Goal: Task Accomplishment & Management: Manage account settings

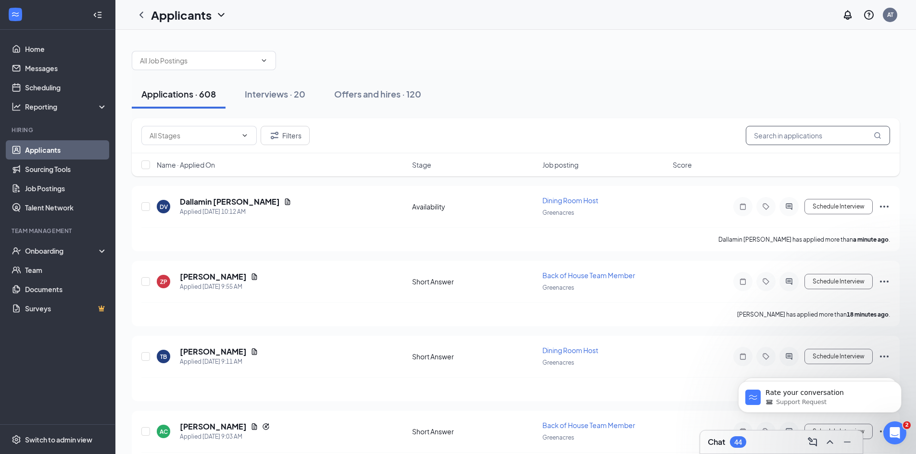
click at [796, 131] on input "text" at bounding box center [818, 135] width 144 height 19
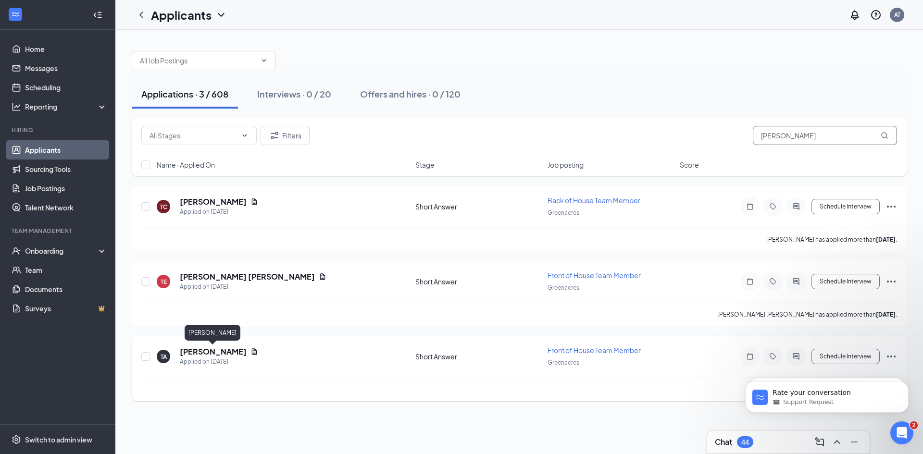
type input "[PERSON_NAME]"
click at [235, 353] on h5 "[PERSON_NAME]" at bounding box center [213, 352] width 67 height 11
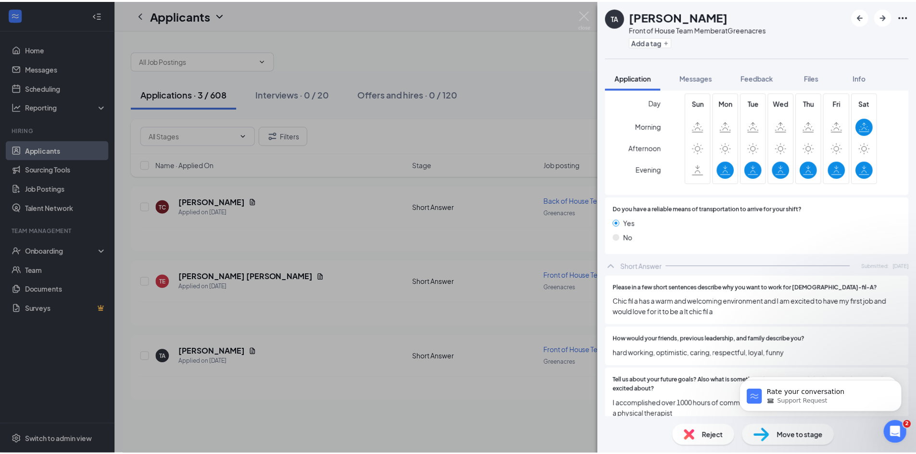
scroll to position [706, 0]
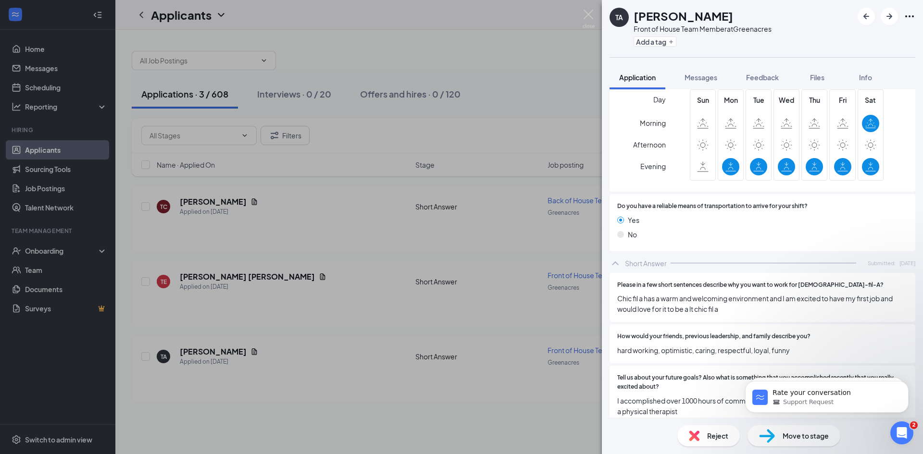
click at [510, 392] on div "TA [PERSON_NAME] Front of House Team Member at Greenacres Add a tag Application…" at bounding box center [461, 227] width 923 height 454
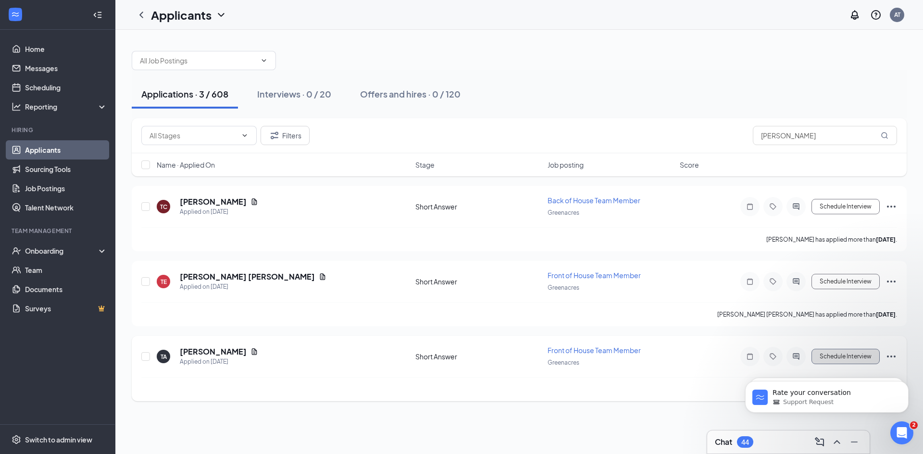
click at [863, 351] on button "Schedule Interview" at bounding box center [845, 356] width 68 height 15
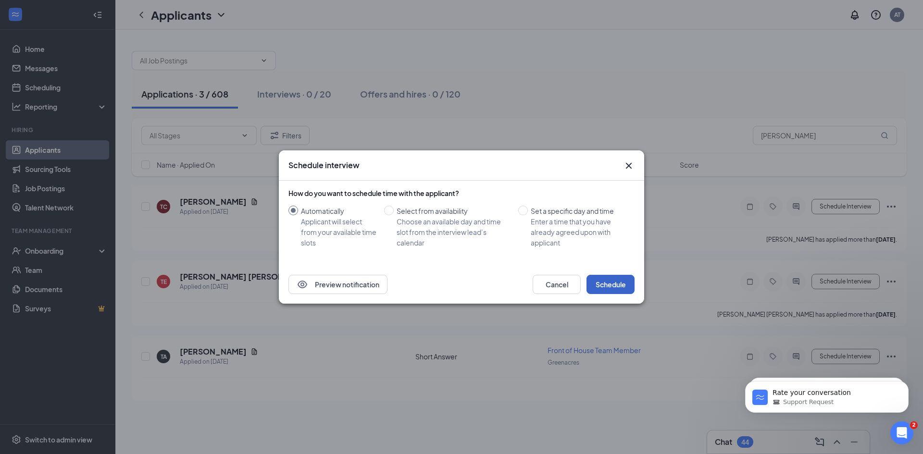
click at [614, 289] on button "Schedule" at bounding box center [610, 284] width 48 height 19
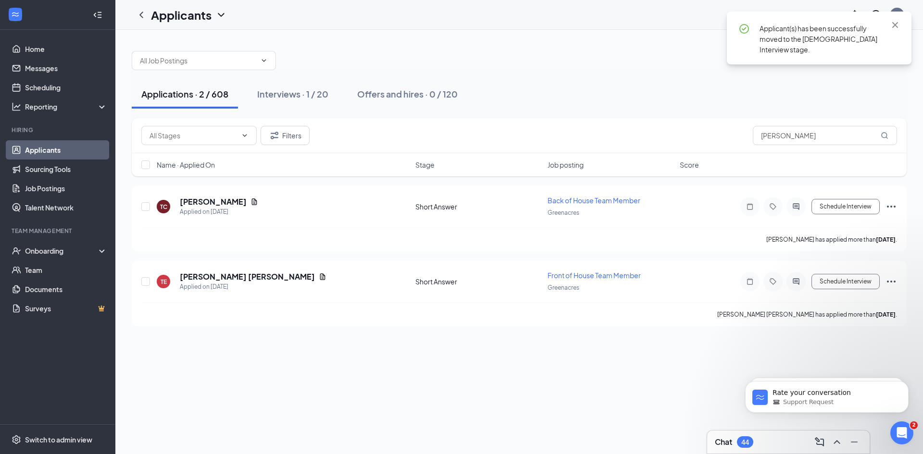
click at [181, 94] on div "Applications · 2 / 608" at bounding box center [184, 94] width 87 height 12
click at [286, 98] on div "Interviews · 1 / 20" at bounding box center [292, 94] width 71 height 12
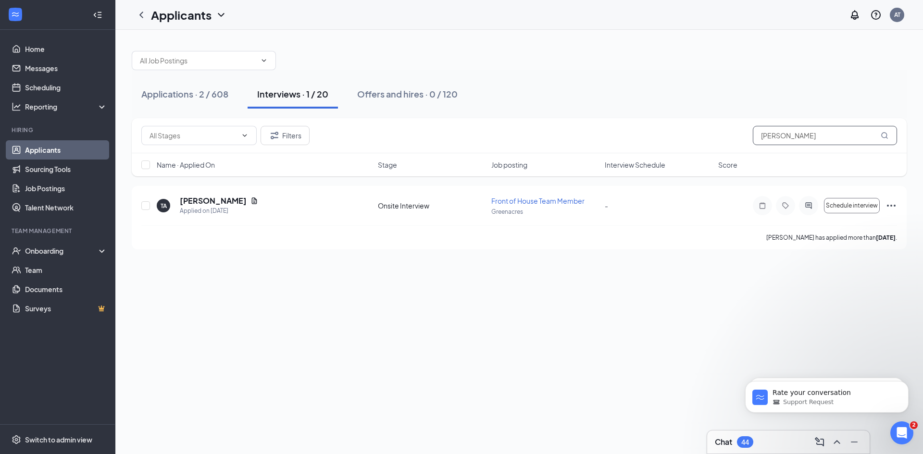
drag, startPoint x: 807, startPoint y: 130, endPoint x: 695, endPoint y: 135, distance: 112.1
click at [695, 135] on div "Filters [PERSON_NAME]" at bounding box center [519, 135] width 756 height 19
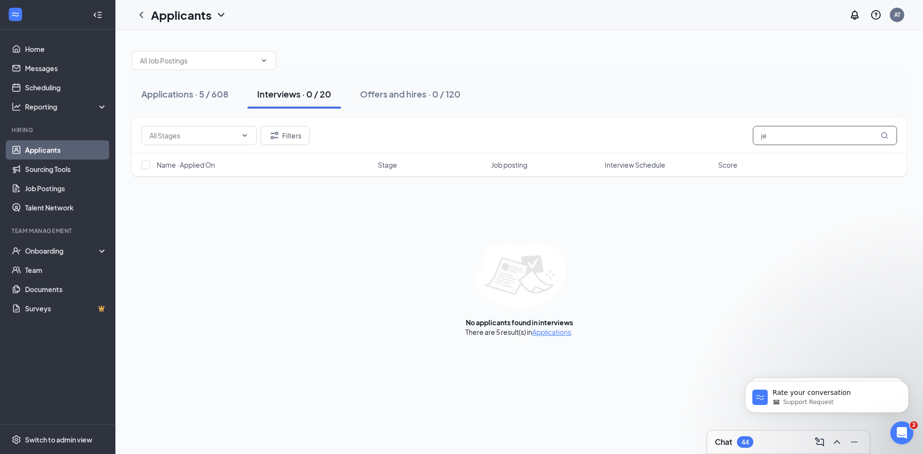
type input "j"
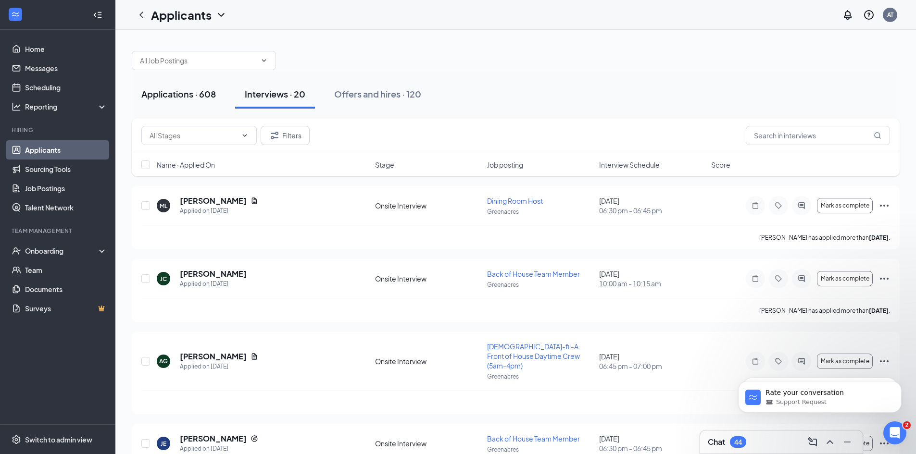
click at [185, 90] on div "Applications · 608" at bounding box center [178, 94] width 75 height 12
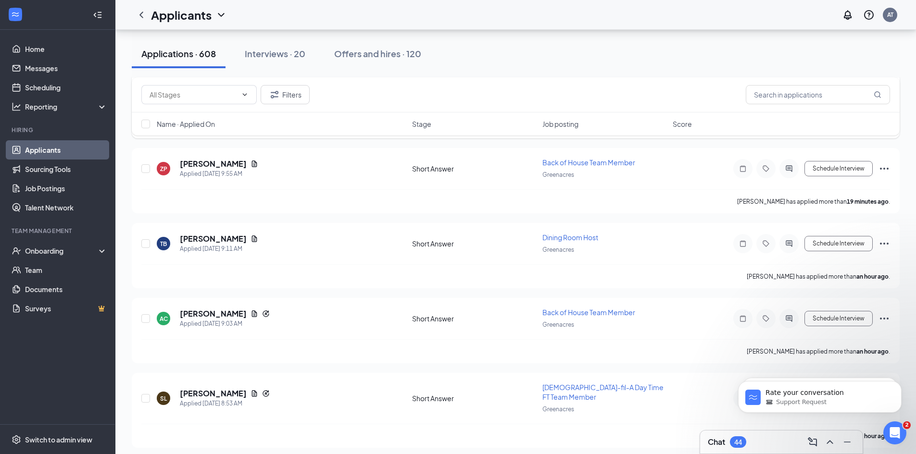
scroll to position [144, 0]
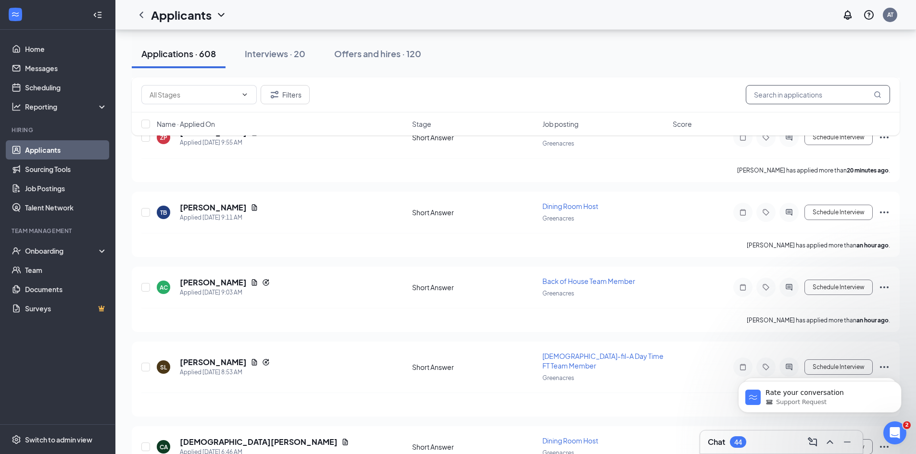
click at [788, 99] on input "text" at bounding box center [818, 94] width 144 height 19
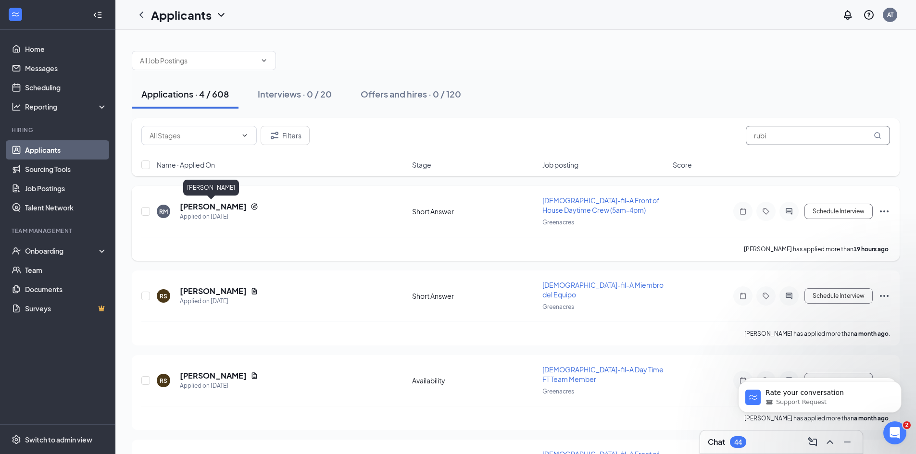
type input "rubi"
click at [210, 202] on h5 "[PERSON_NAME]" at bounding box center [213, 206] width 67 height 11
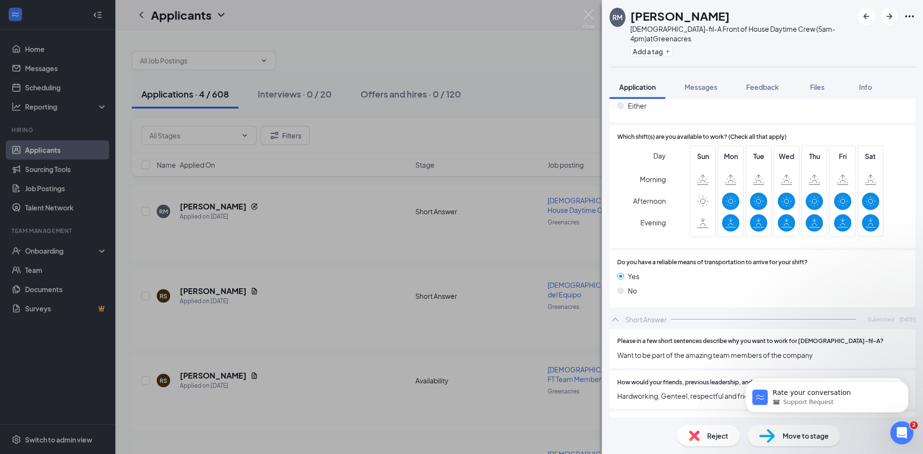
scroll to position [649, 0]
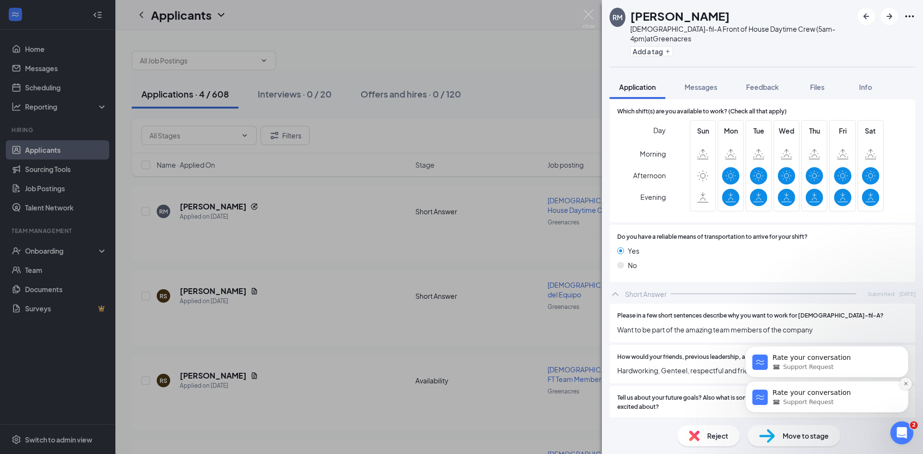
click at [904, 386] on icon "Dismiss notification" at bounding box center [905, 383] width 5 height 5
drag, startPoint x: 904, startPoint y: 418, endPoint x: 904, endPoint y: 386, distance: 31.7
click at [904, 386] on icon "Dismiss notification" at bounding box center [905, 383] width 5 height 5
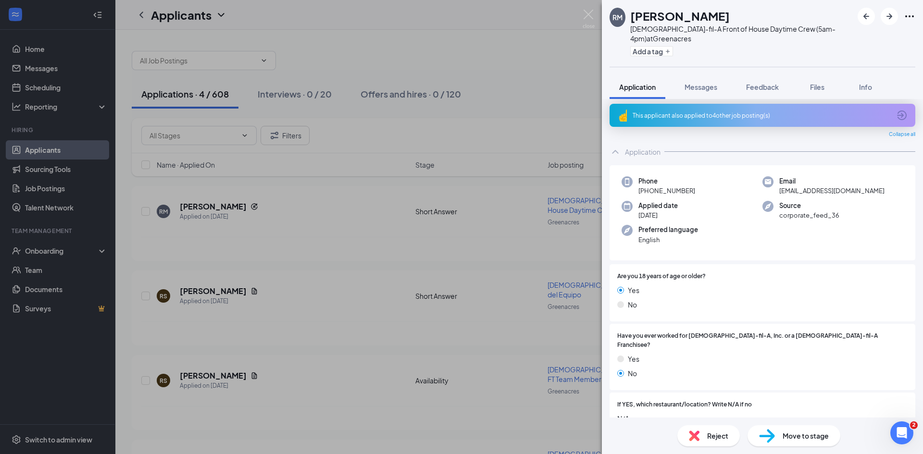
scroll to position [0, 0]
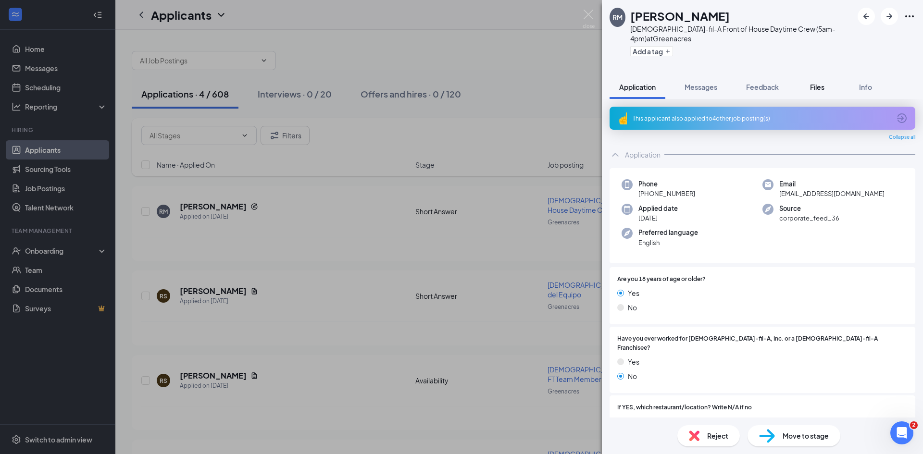
click at [820, 83] on span "Files" at bounding box center [817, 87] width 14 height 9
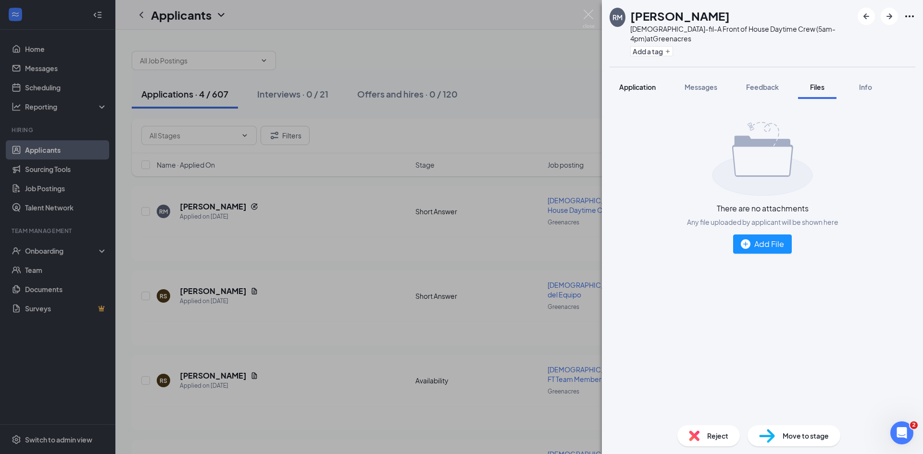
click at [630, 83] on span "Application" at bounding box center [637, 87] width 37 height 9
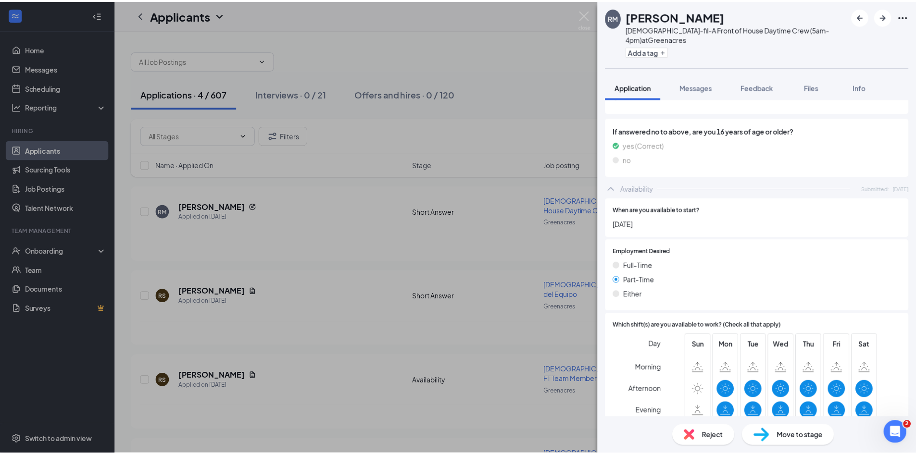
scroll to position [649, 0]
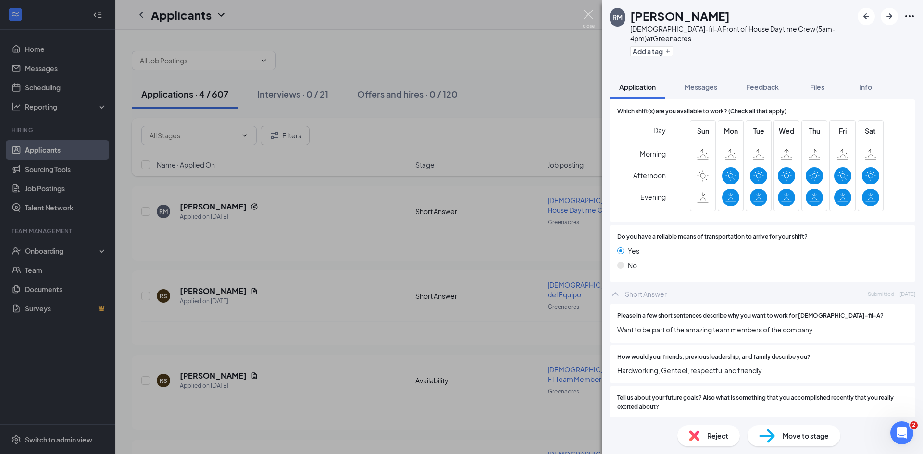
click at [586, 14] on img at bounding box center [589, 19] width 12 height 19
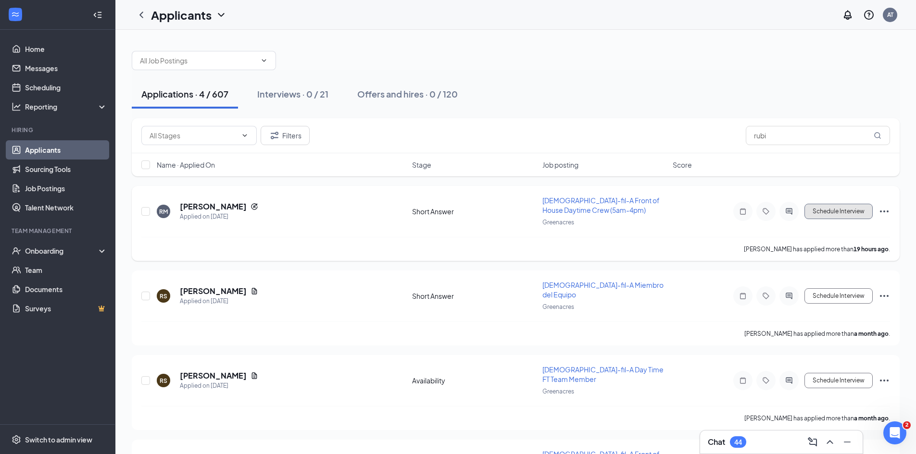
click at [837, 213] on button "Schedule Interview" at bounding box center [838, 211] width 68 height 15
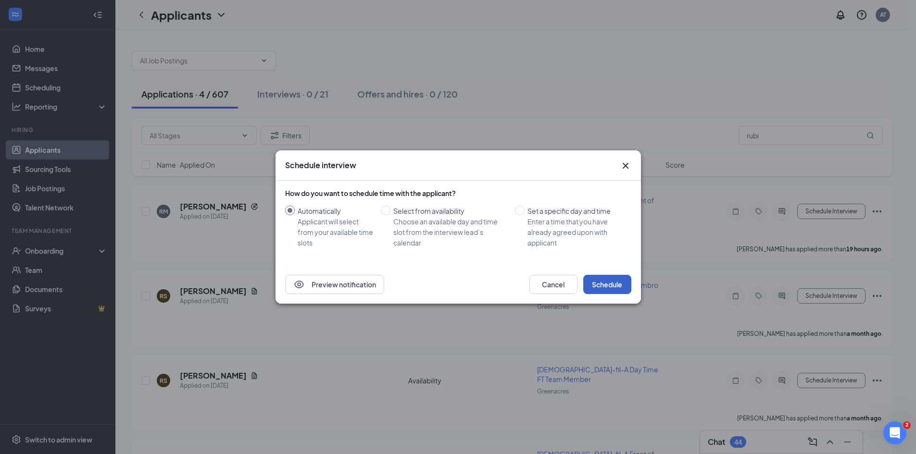
click at [608, 281] on button "Schedule" at bounding box center [607, 284] width 48 height 19
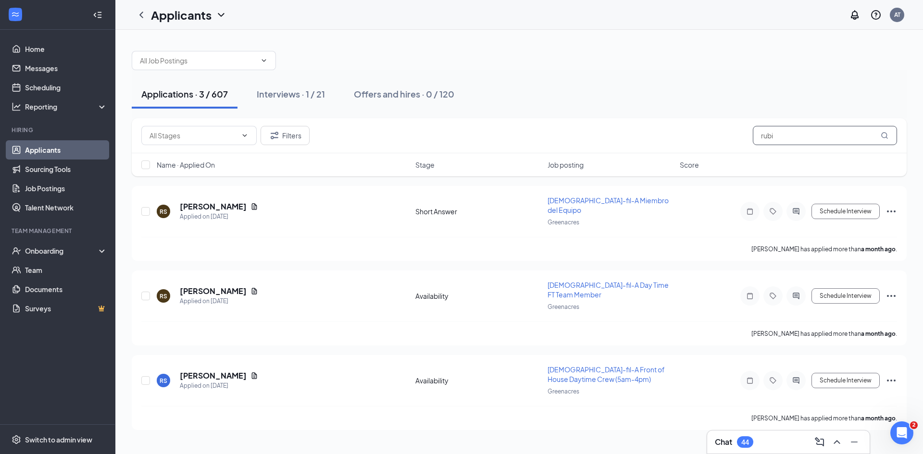
drag, startPoint x: 785, startPoint y: 136, endPoint x: 737, endPoint y: 139, distance: 47.7
click at [737, 139] on div "Filters rubi" at bounding box center [519, 135] width 756 height 19
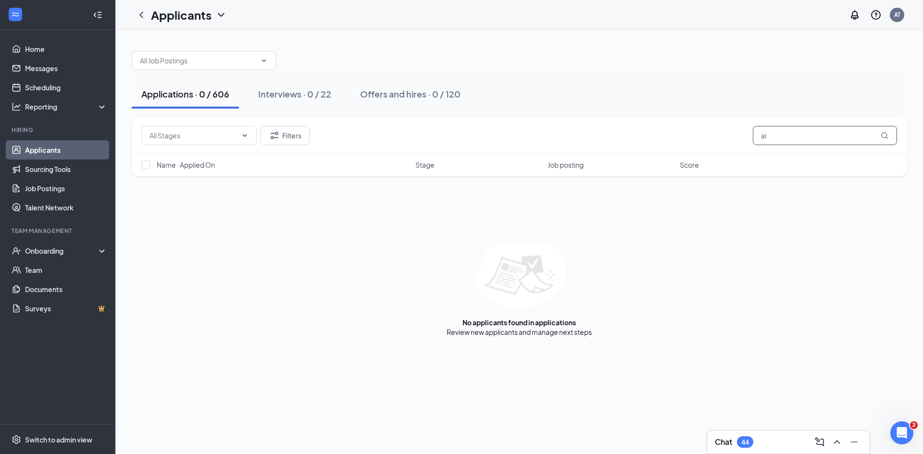
type input "a"
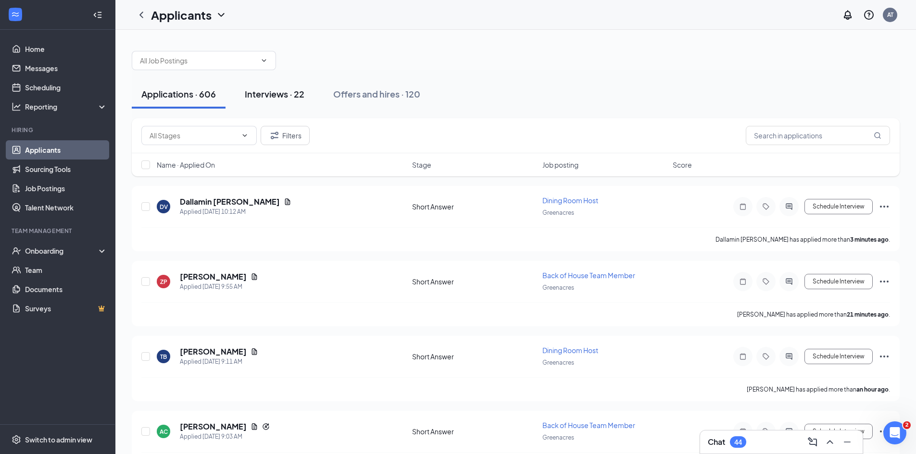
click at [293, 95] on div "Interviews · 22" at bounding box center [275, 94] width 60 height 12
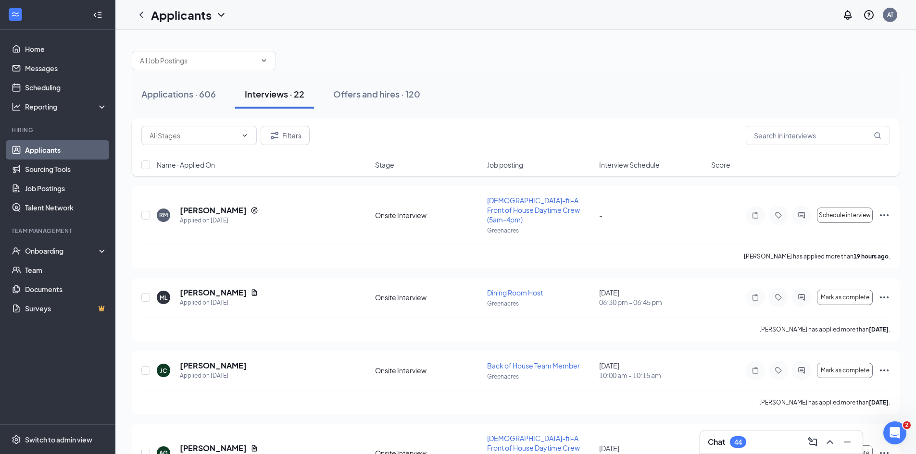
click at [618, 165] on span "Interview Schedule" at bounding box center [629, 165] width 61 height 10
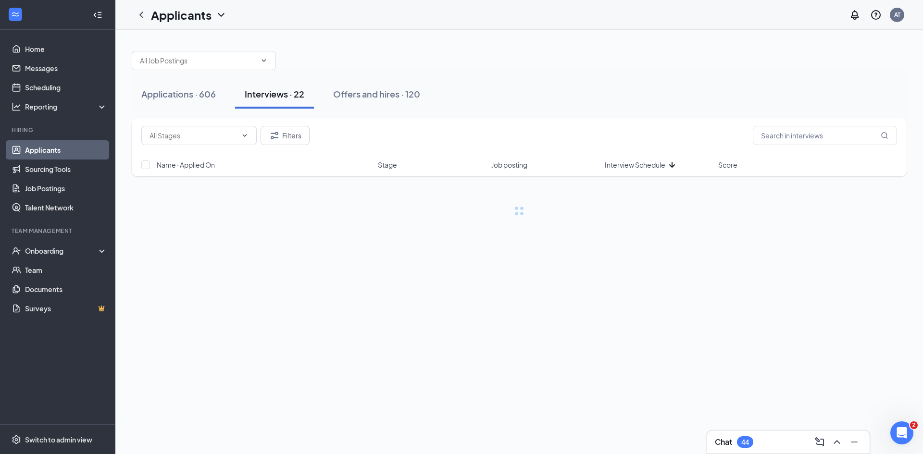
click at [618, 165] on span "Interview Schedule" at bounding box center [635, 165] width 61 height 10
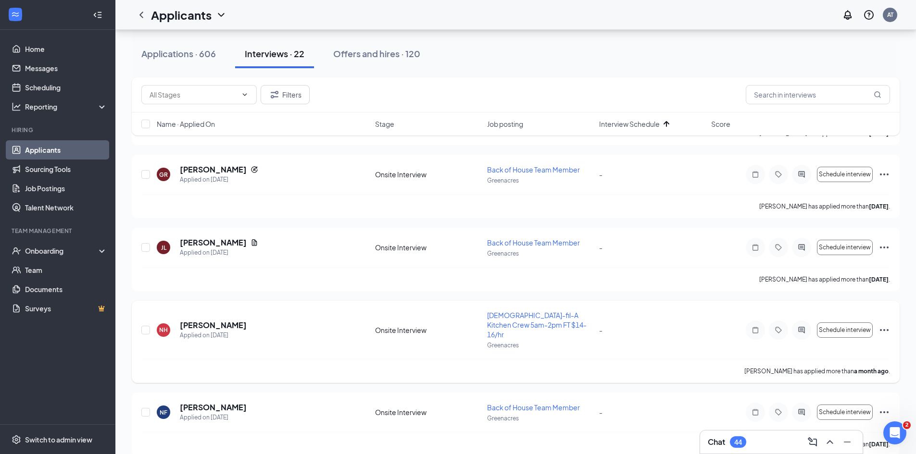
scroll to position [1396, 0]
click at [50, 44] on link "Home" at bounding box center [66, 48] width 82 height 19
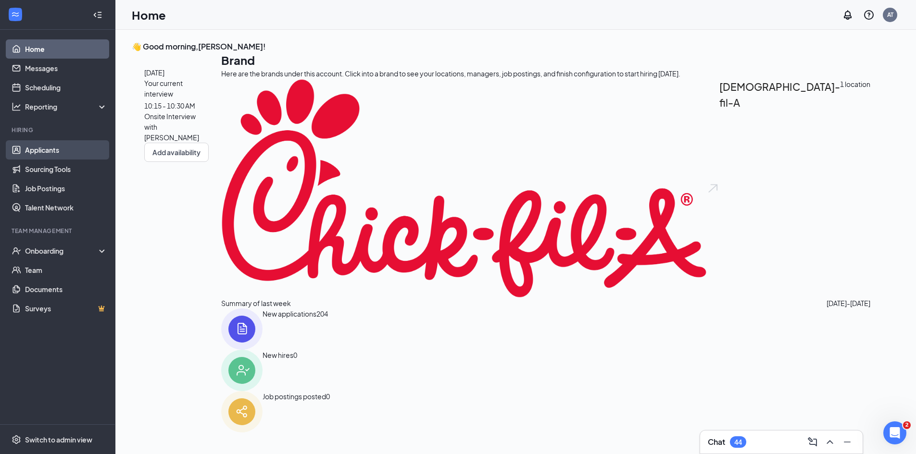
click at [56, 147] on link "Applicants" at bounding box center [66, 149] width 82 height 19
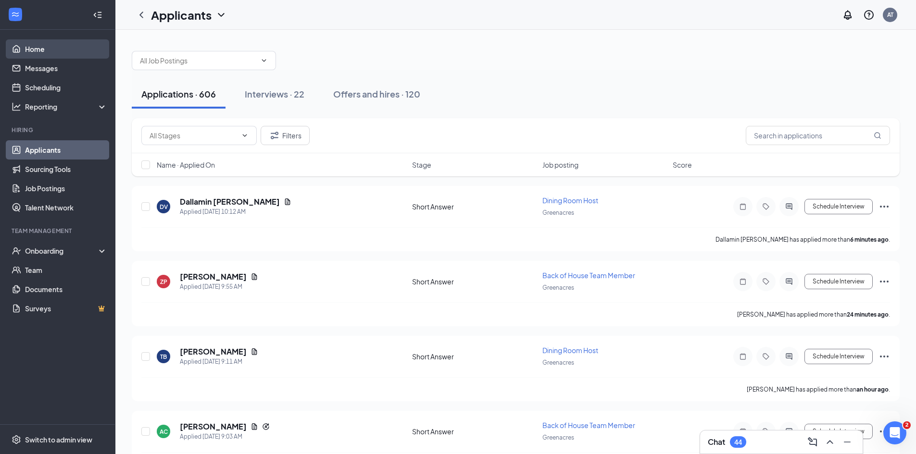
click at [66, 41] on link "Home" at bounding box center [66, 48] width 82 height 19
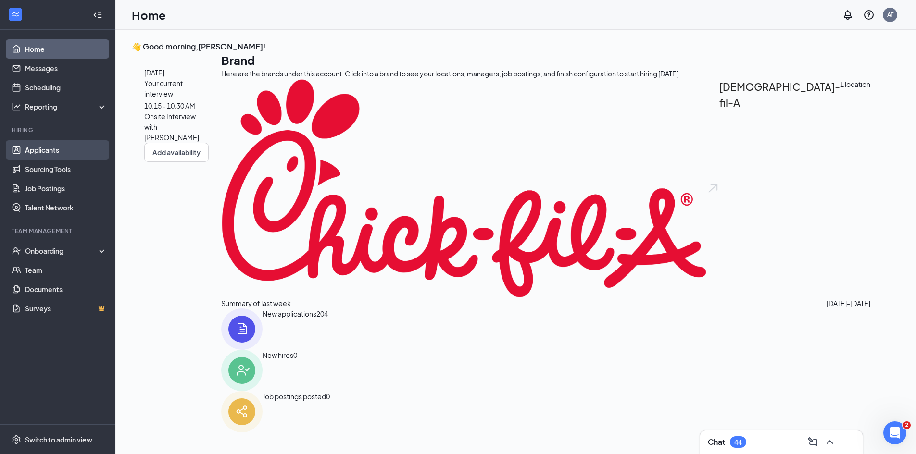
click at [54, 153] on link "Applicants" at bounding box center [66, 149] width 82 height 19
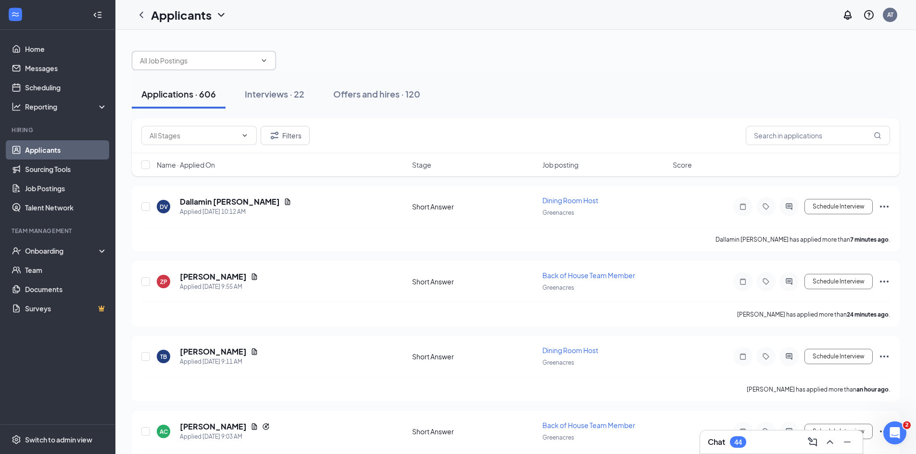
click at [222, 63] on input "text" at bounding box center [198, 60] width 116 height 11
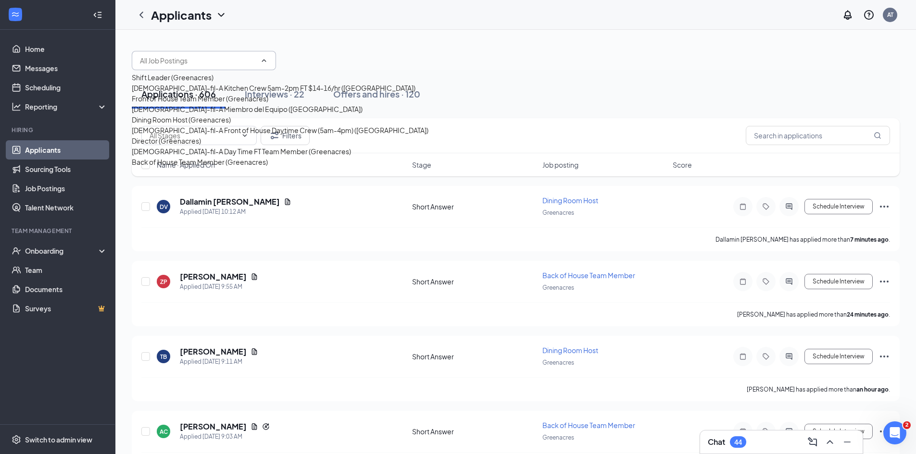
click at [206, 80] on div "Shift Leader (Greenacres)" at bounding box center [173, 77] width 82 height 11
type input "Shift Leader (Greenacres)"
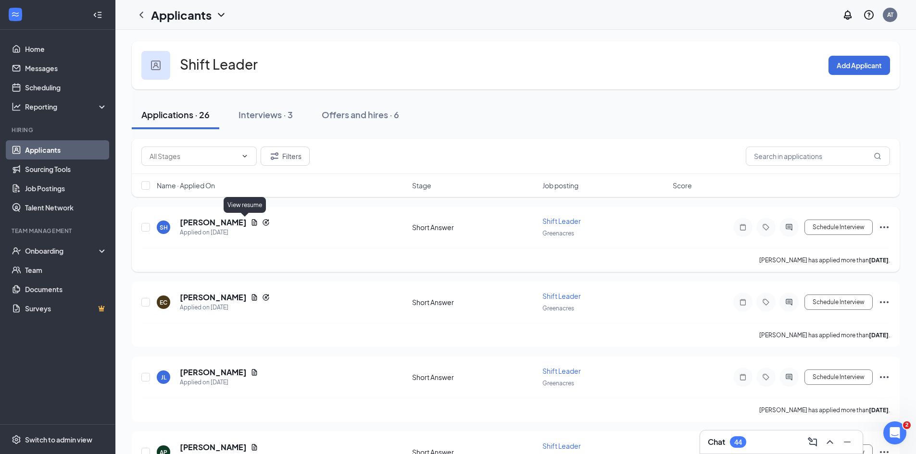
click at [252, 222] on icon "Document" at bounding box center [254, 222] width 5 height 6
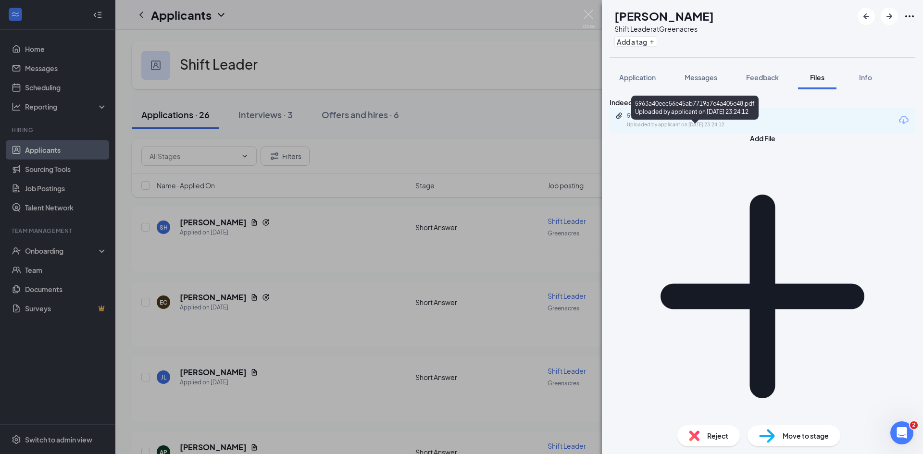
click at [714, 120] on div "5963a40eec56e45ab7719a7e4a405e48.pdf" at bounding box center [694, 116] width 135 height 8
click at [274, 260] on div "SH [PERSON_NAME] Shift Leader at Greenacres Add a tag Application Messages Feed…" at bounding box center [461, 227] width 923 height 454
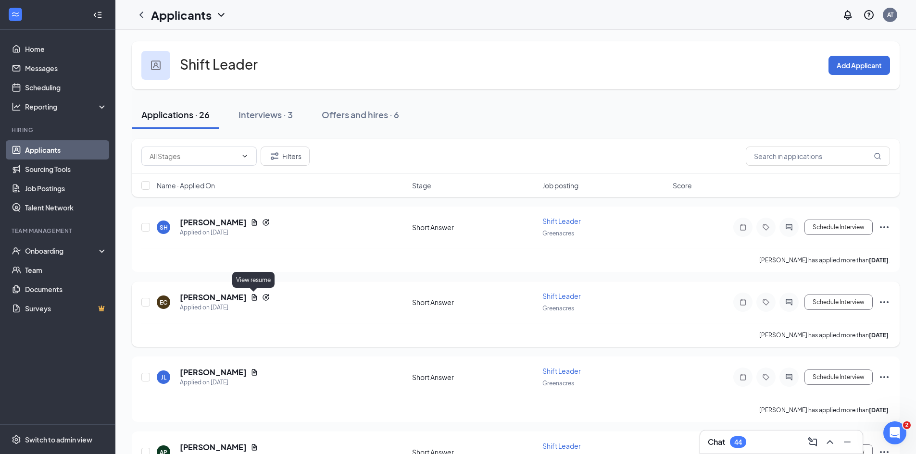
click at [254, 299] on icon "Document" at bounding box center [254, 297] width 5 height 6
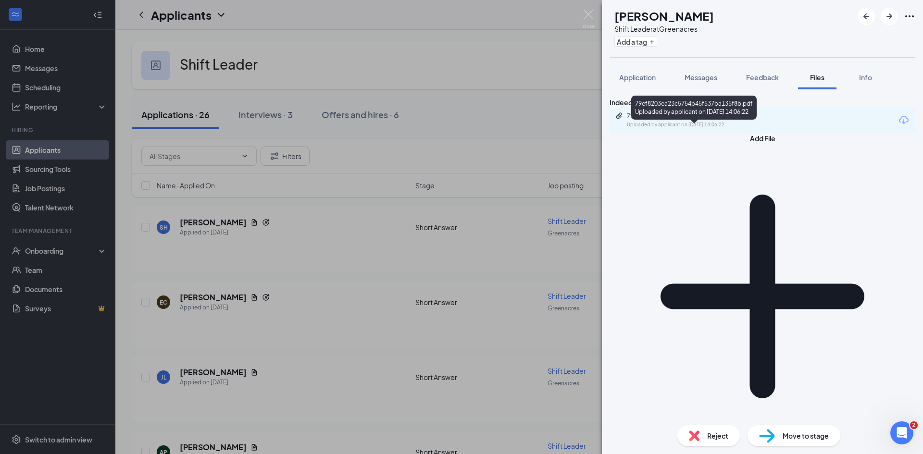
click at [704, 120] on div "79ef8203ea23c5754b45f537ba135f8b.pdf" at bounding box center [694, 116] width 135 height 8
click at [275, 278] on div "EC [PERSON_NAME] Shift Leader at Greenacres Add a tag Application Messages Feed…" at bounding box center [461, 227] width 923 height 454
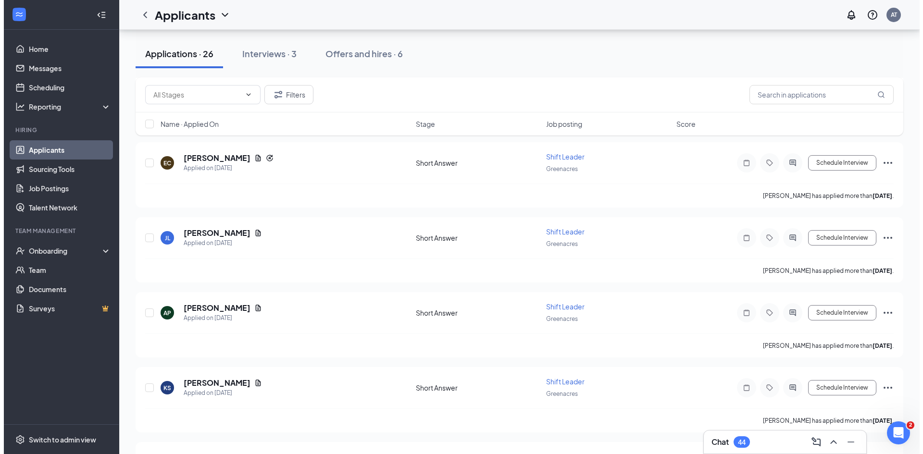
scroll to position [192, 0]
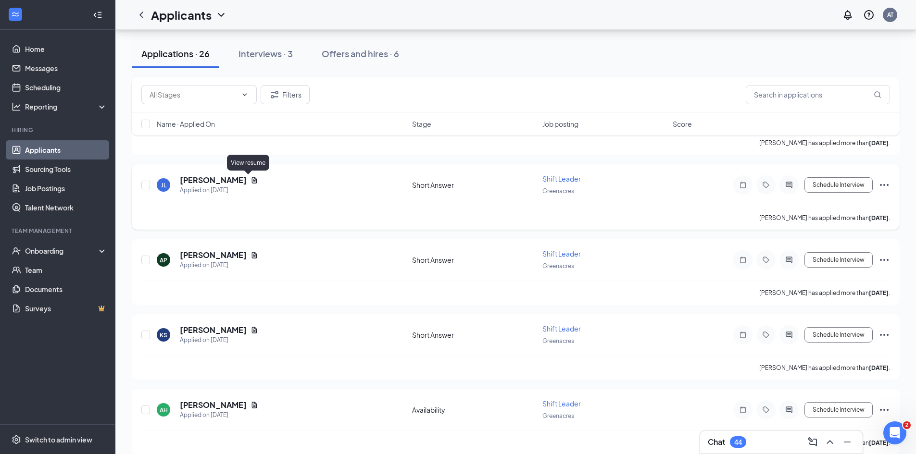
click at [250, 181] on icon "Document" at bounding box center [254, 180] width 8 height 8
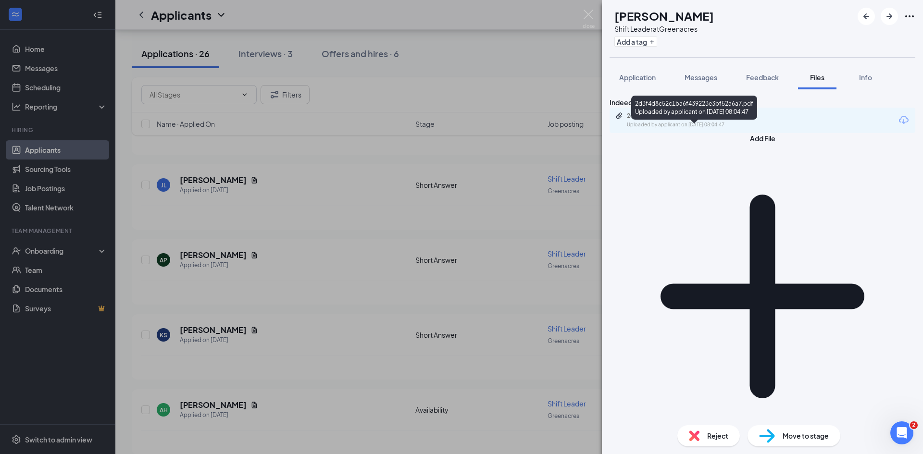
click at [708, 120] on div "2d3f4d8c52c1ba6f439223e3bf52a6a7.pdf" at bounding box center [694, 116] width 135 height 8
click at [379, 251] on div "[PERSON_NAME] Shift Leader at Greenacres Add a tag Application Messages Feedbac…" at bounding box center [461, 227] width 923 height 454
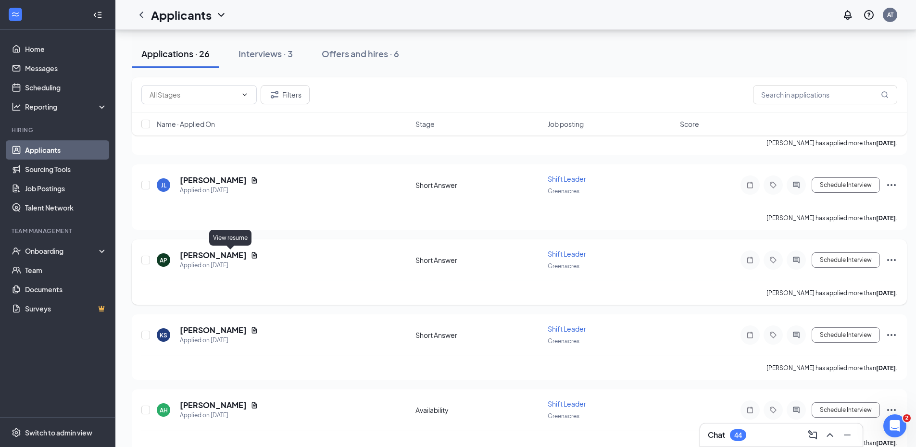
click at [250, 254] on icon "Document" at bounding box center [254, 255] width 8 height 8
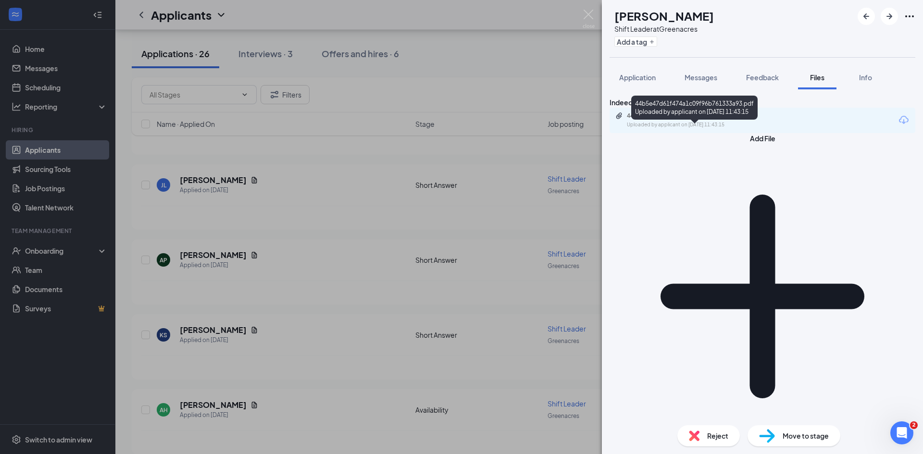
click at [697, 120] on div "44b5e47d61f474a1c09f96b761333a93.pdf" at bounding box center [694, 116] width 135 height 8
click at [469, 200] on div "AP [PERSON_NAME] Shift Leader at Greenacres Add a tag Application Messages Feed…" at bounding box center [461, 227] width 923 height 454
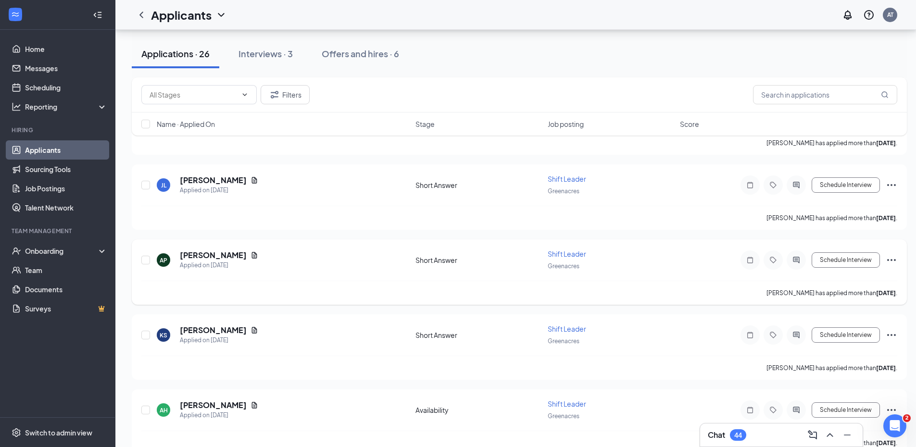
click at [204, 249] on div "AP [PERSON_NAME] Applied on [DATE] Short Answer Shift Leader Greenacres Schedul…" at bounding box center [519, 265] width 756 height 32
click at [204, 257] on h5 "[PERSON_NAME]" at bounding box center [213, 255] width 67 height 11
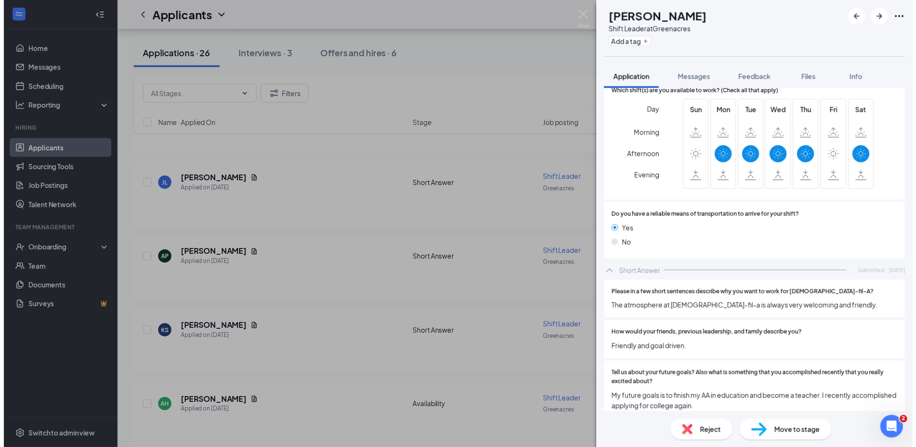
scroll to position [685, 0]
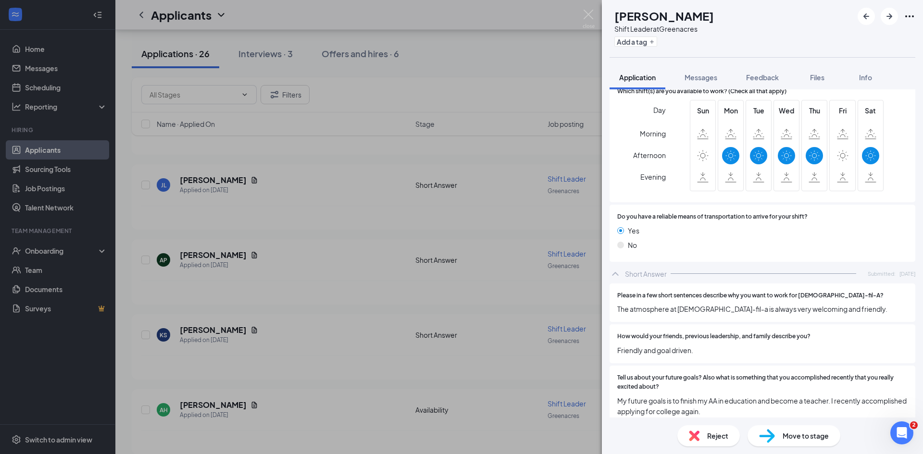
click at [444, 277] on div "AP [PERSON_NAME] Shift Leader at Greenacres Add a tag Application Messages Feed…" at bounding box center [461, 227] width 923 height 454
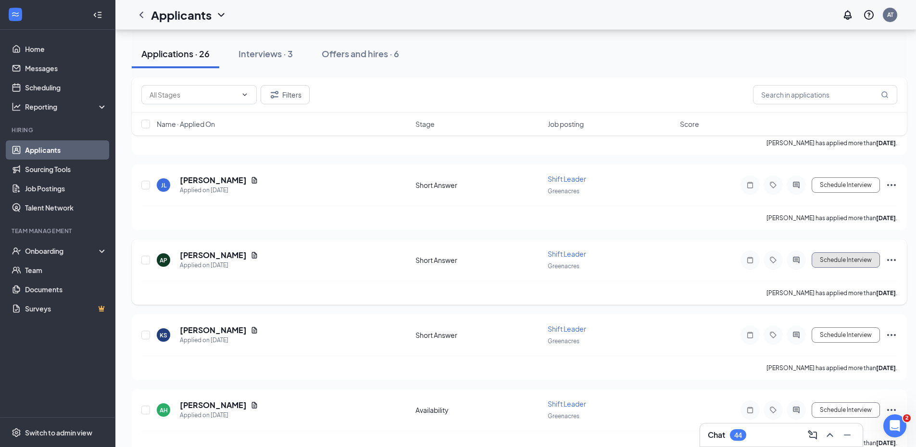
click at [842, 260] on button "Schedule Interview" at bounding box center [845, 259] width 68 height 15
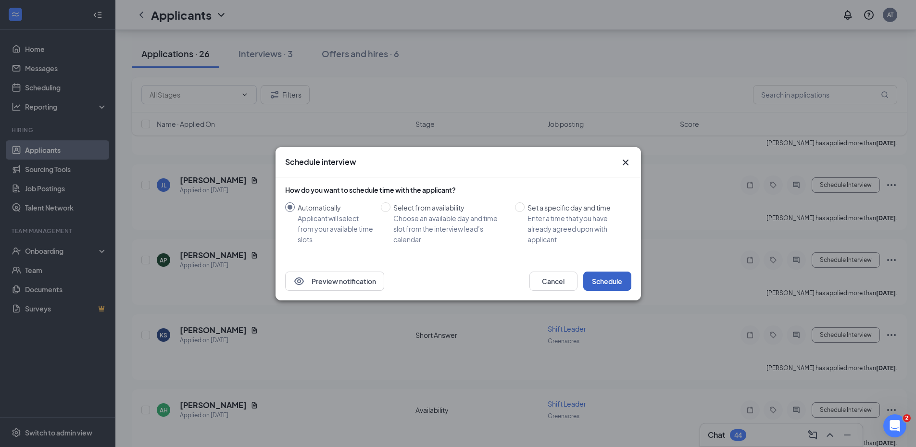
click at [619, 284] on button "Schedule" at bounding box center [607, 281] width 48 height 19
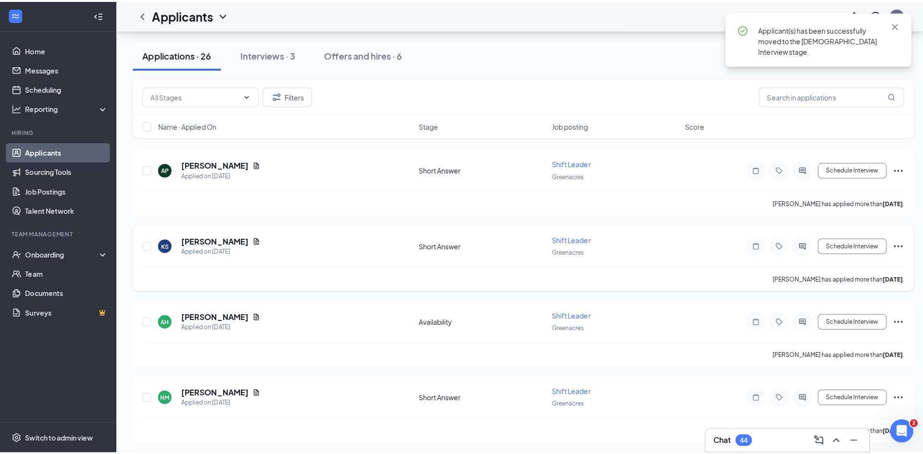
scroll to position [288, 0]
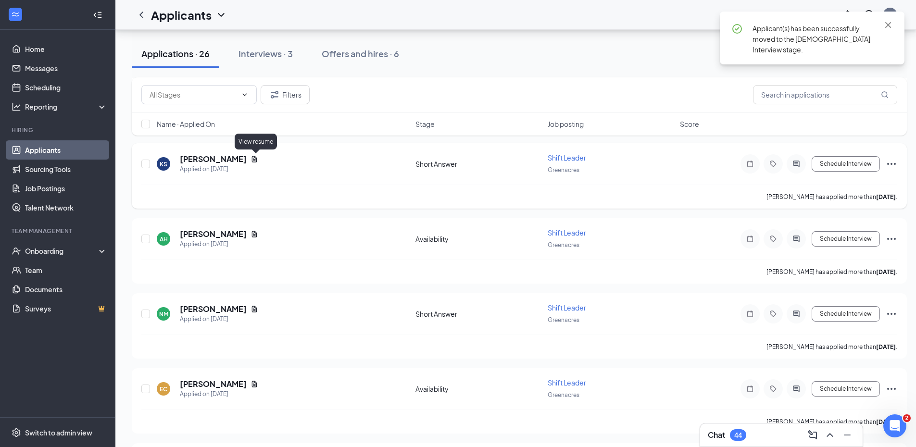
click at [253, 158] on icon "Document" at bounding box center [254, 159] width 8 height 8
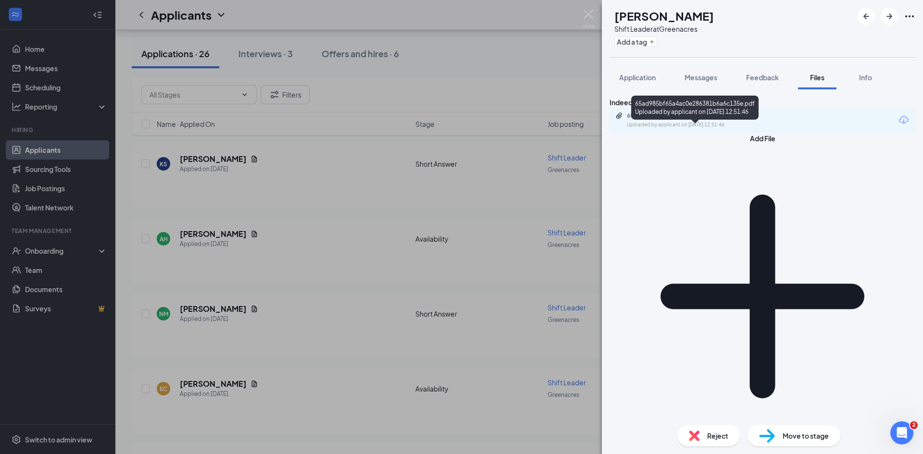
click at [731, 129] on div "Uploaded by applicant on [DATE] 12:51:46" at bounding box center [699, 125] width 144 height 8
click at [631, 82] on button "Application" at bounding box center [638, 77] width 56 height 24
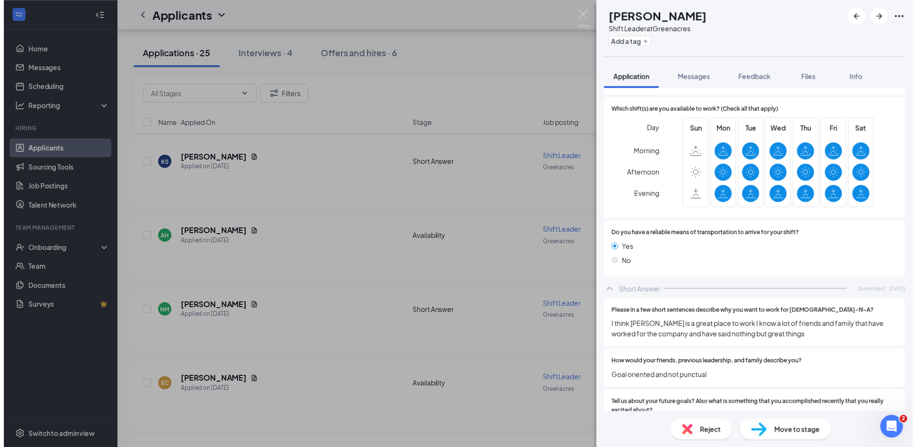
scroll to position [685, 0]
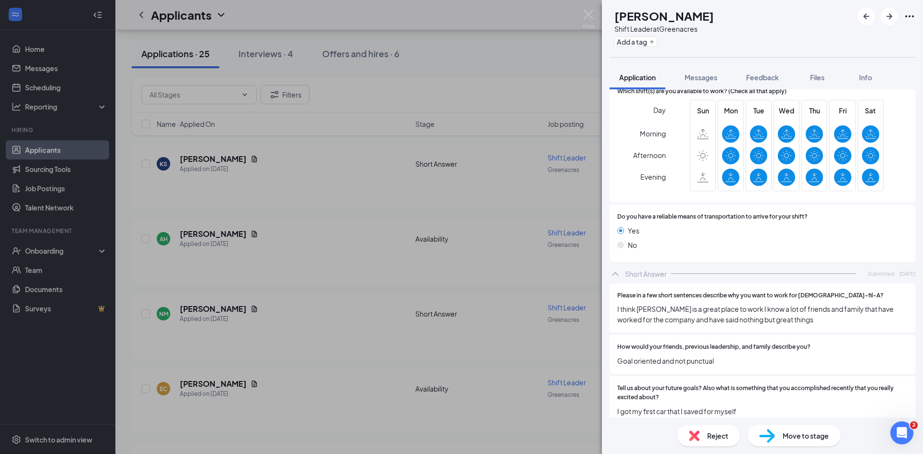
click at [444, 293] on div "KS [PERSON_NAME] Shift Leader at Greenacres Add a tag Application Messages Feed…" at bounding box center [461, 227] width 923 height 454
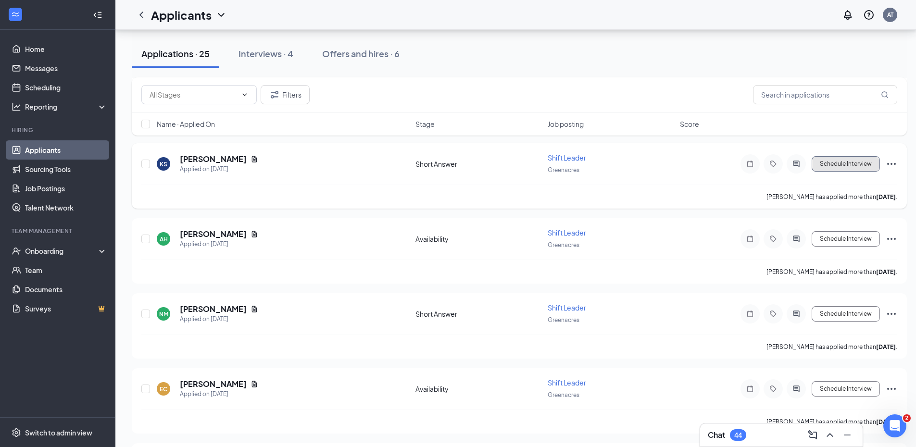
click at [829, 159] on button "Schedule Interview" at bounding box center [845, 163] width 68 height 15
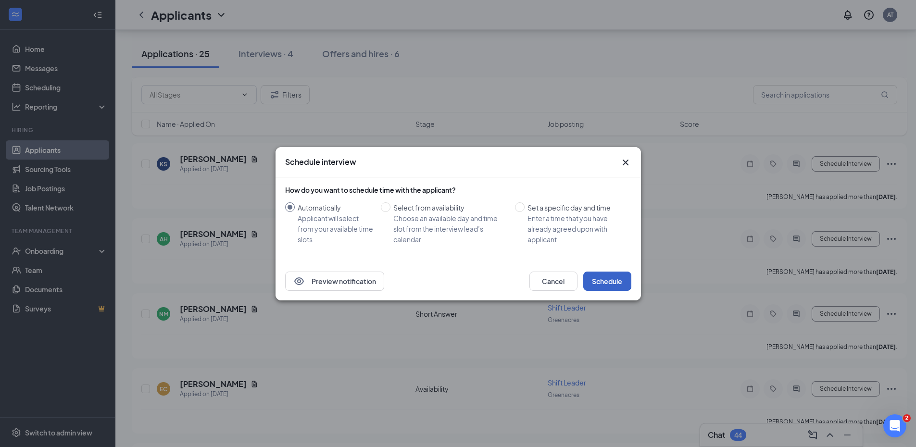
click at [611, 277] on button "Schedule" at bounding box center [607, 281] width 48 height 19
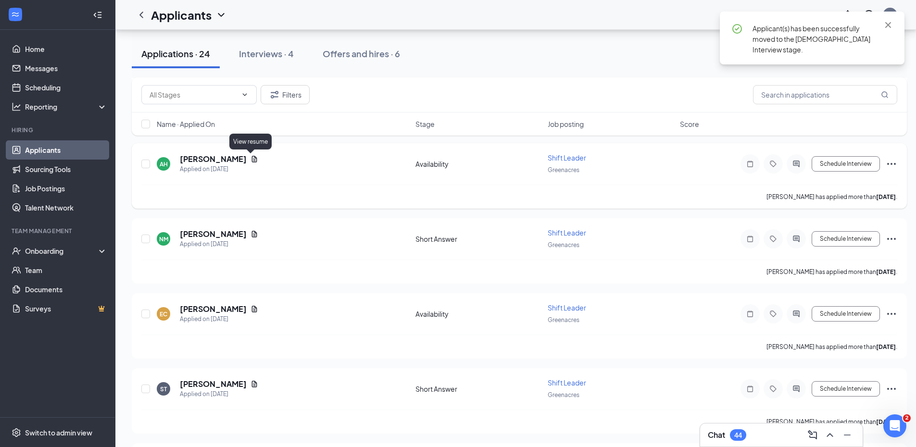
click at [254, 158] on icon "Document" at bounding box center [254, 159] width 8 height 8
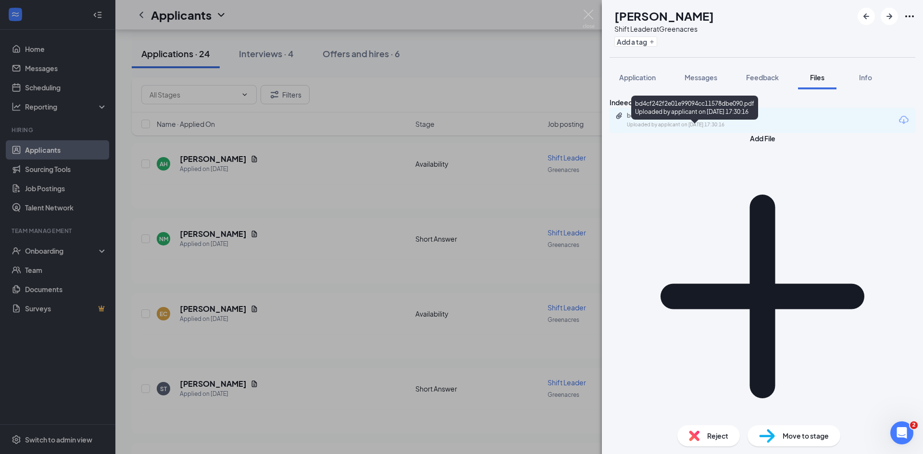
click at [652, 120] on div "bd4cf242f2e01e99094cc11578dbe090.pdf" at bounding box center [694, 116] width 135 height 8
click at [440, 213] on div "AH [PERSON_NAME] Shift Leader at Greenacres Add a tag Application Messages Feed…" at bounding box center [461, 227] width 923 height 454
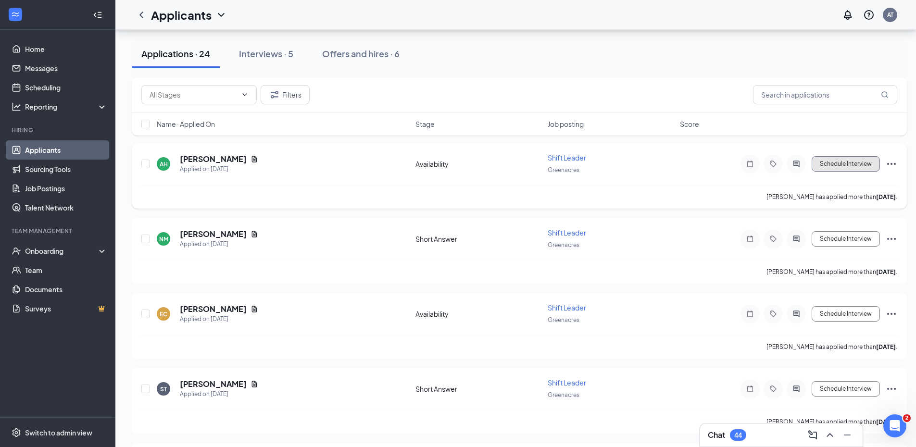
click at [827, 162] on button "Schedule Interview" at bounding box center [845, 163] width 68 height 15
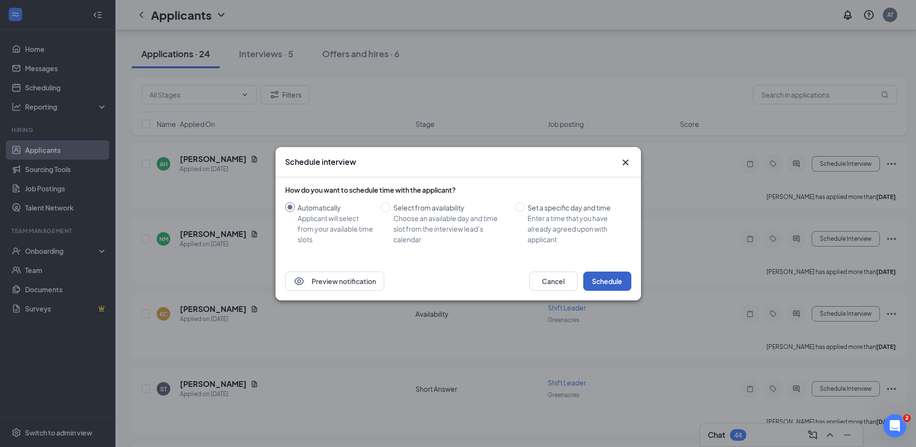
click at [608, 274] on button "Schedule" at bounding box center [607, 281] width 48 height 19
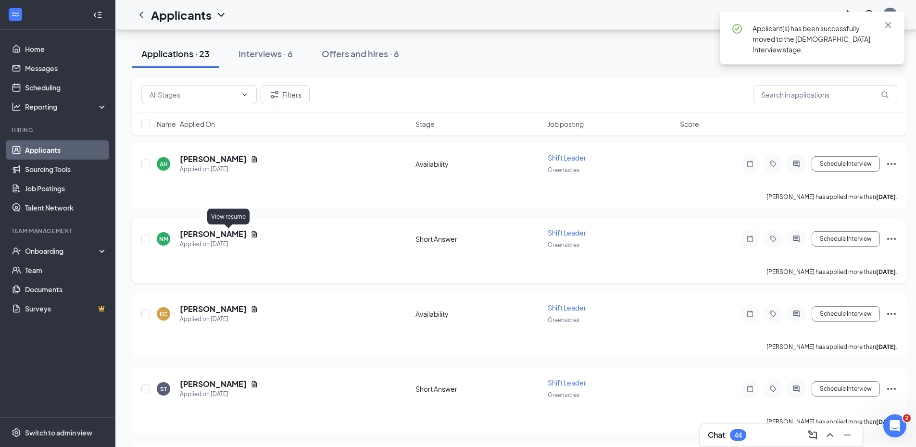
click at [252, 231] on icon "Document" at bounding box center [254, 234] width 5 height 6
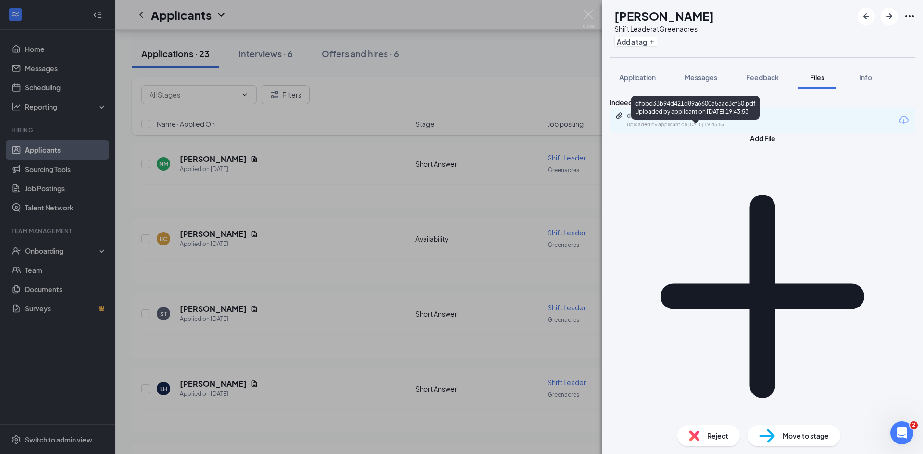
click at [722, 129] on div "dfbbd33b94d421d89a6600a5aac3ef50.pdf Uploaded by applicant on [DATE] 19:43:53" at bounding box center [693, 120] width 156 height 17
click at [242, 272] on div "NM [PERSON_NAME] Shift Leader at Greenacres Add a tag Application Messages Feed…" at bounding box center [461, 227] width 923 height 454
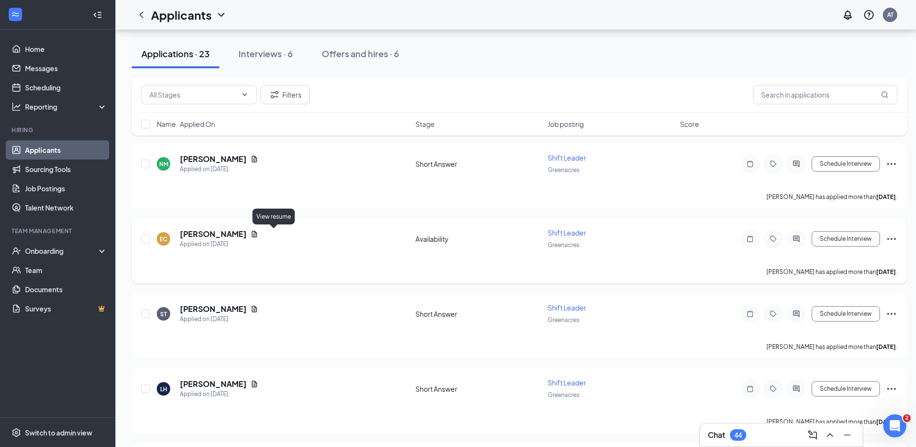
click at [257, 237] on icon "Document" at bounding box center [254, 234] width 5 height 6
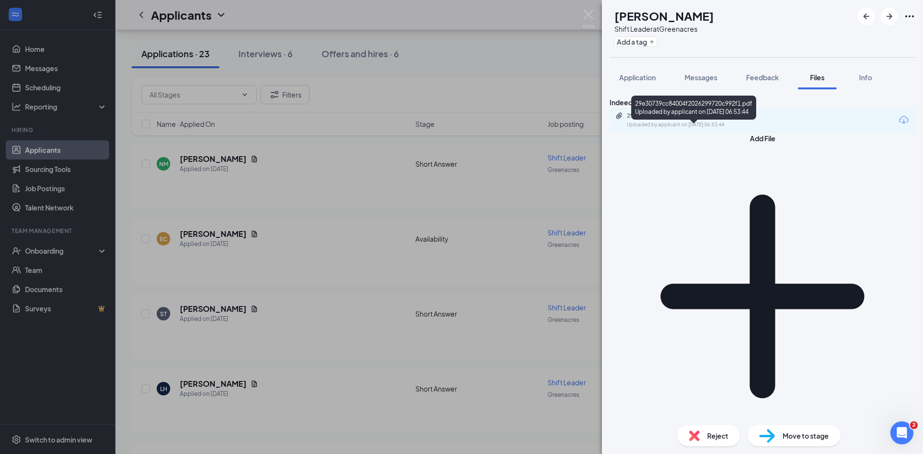
click at [705, 129] on div "Uploaded by applicant on [DATE] 06:53:44" at bounding box center [699, 125] width 144 height 8
click at [360, 257] on div "EC [PERSON_NAME] Shift Leader at Greenacres Add a tag Application Messages Feed…" at bounding box center [461, 227] width 923 height 454
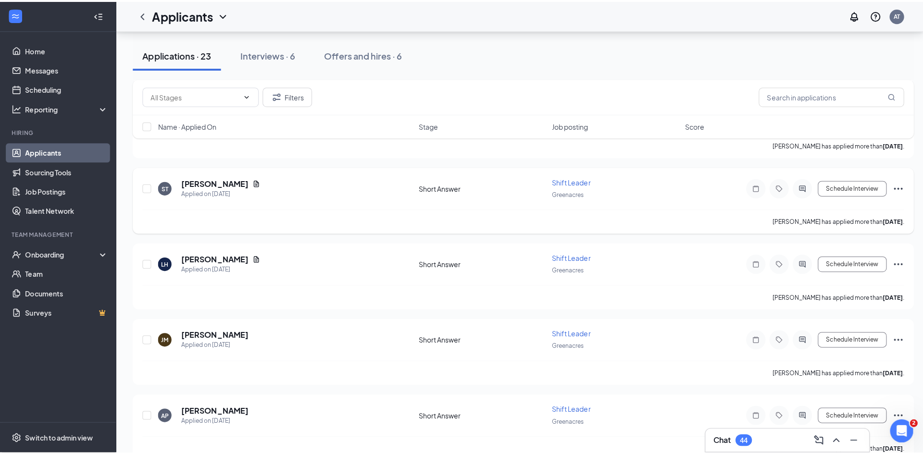
scroll to position [433, 0]
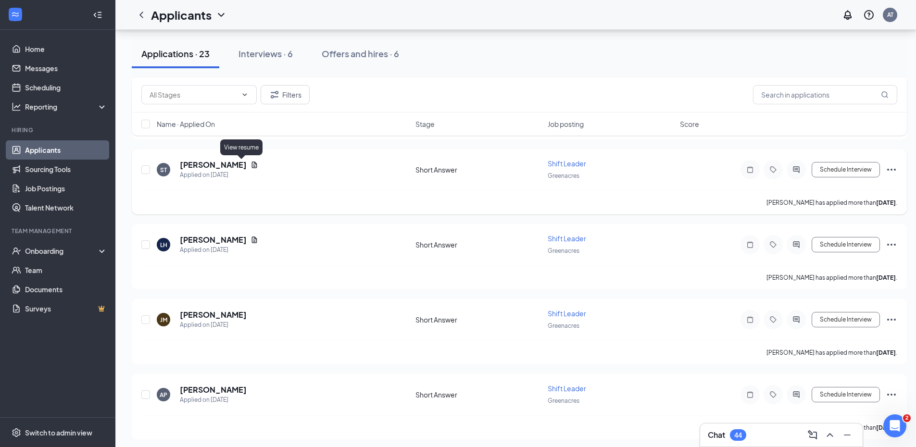
click at [250, 166] on icon "Document" at bounding box center [254, 165] width 8 height 8
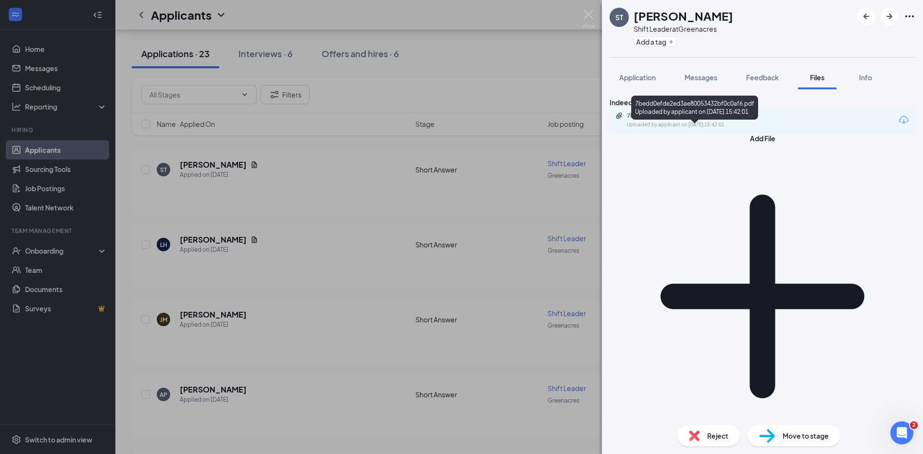
click at [731, 129] on div "Uploaded by applicant on [DATE] 15:42:01" at bounding box center [699, 125] width 144 height 8
click at [637, 73] on span "Application" at bounding box center [637, 77] width 37 height 9
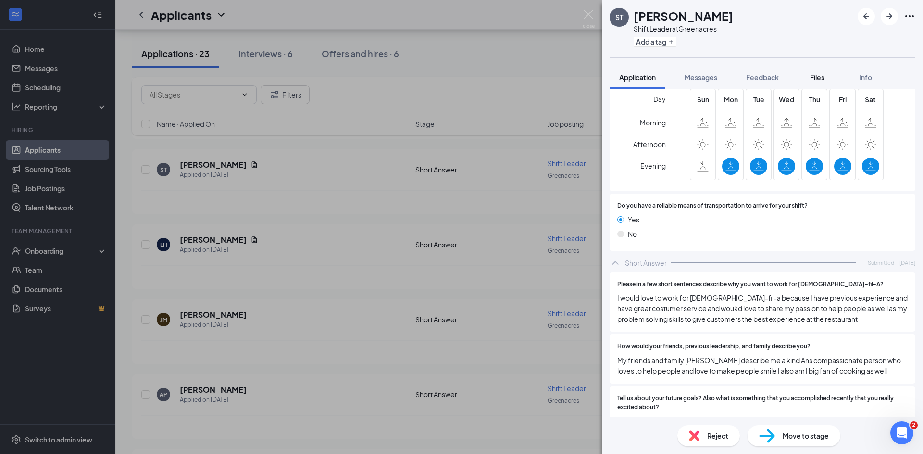
scroll to position [727, 0]
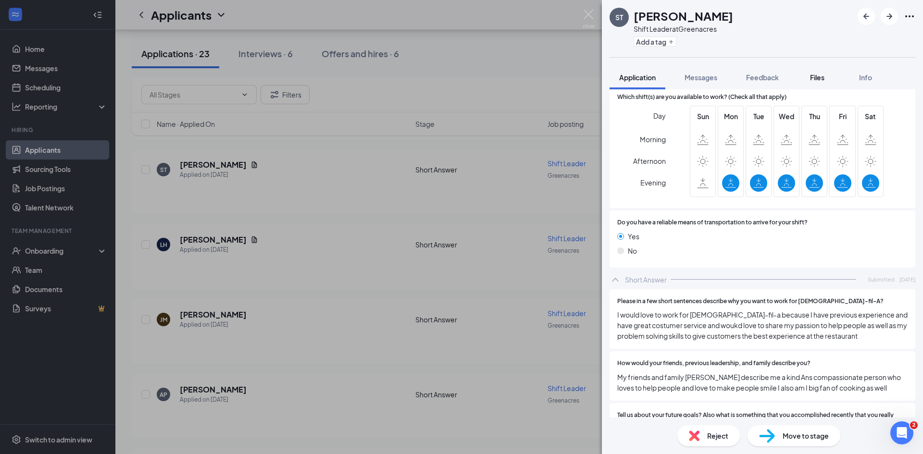
click at [815, 72] on button "Files" at bounding box center [817, 77] width 38 height 24
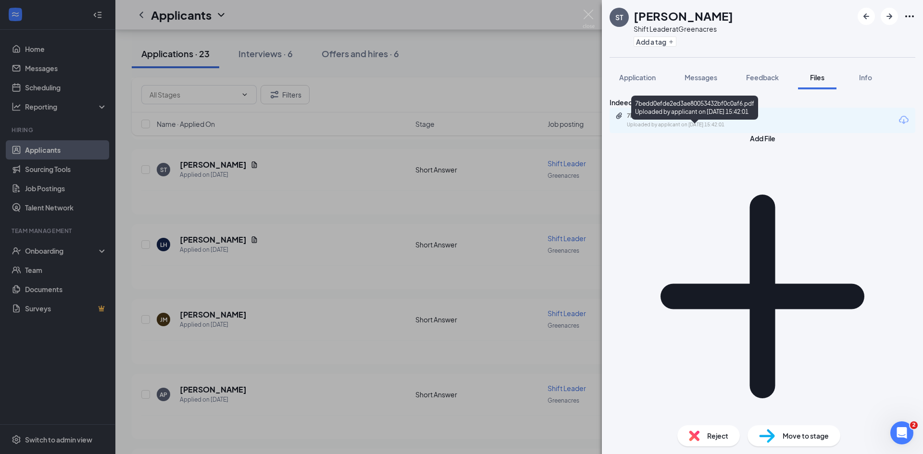
click at [760, 129] on div "7bedd0efde2ed3ae80053432bf0c0af6.pdf Uploaded by applicant on [DATE] 15:42:01" at bounding box center [693, 120] width 156 height 17
click at [322, 263] on div "ST [PERSON_NAME] Shift Leader at Greenacres Add a tag Application Messages Feed…" at bounding box center [461, 227] width 923 height 454
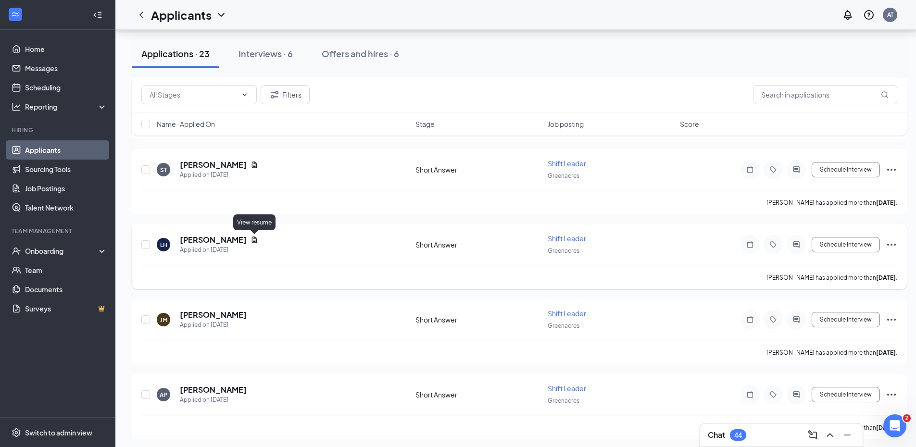
click at [251, 237] on icon "Document" at bounding box center [254, 240] width 8 height 8
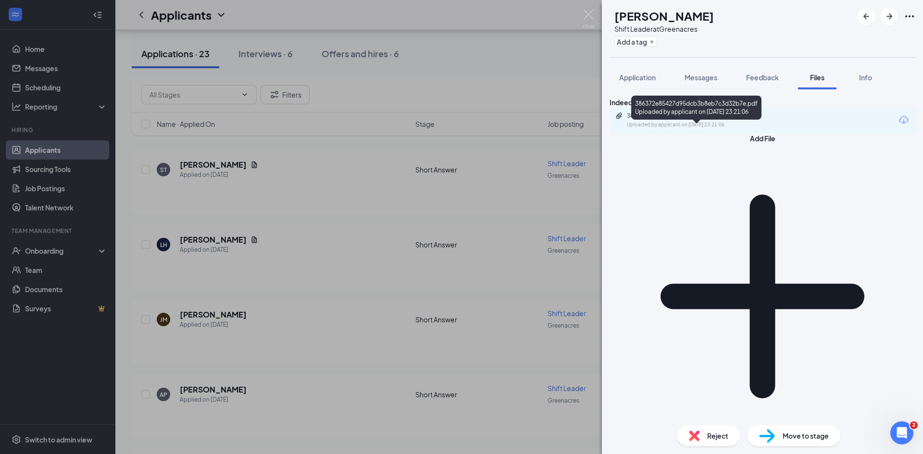
click at [697, 129] on div "386372e85427d95dcb3b8eb7c3d32b7e.pdf Uploaded by applicant on [DATE] 23:21:06" at bounding box center [693, 120] width 156 height 17
click at [316, 262] on div "LH [PERSON_NAME] Shift Leader at [GEOGRAPHIC_DATA] Add a tag Application Messag…" at bounding box center [461, 227] width 923 height 454
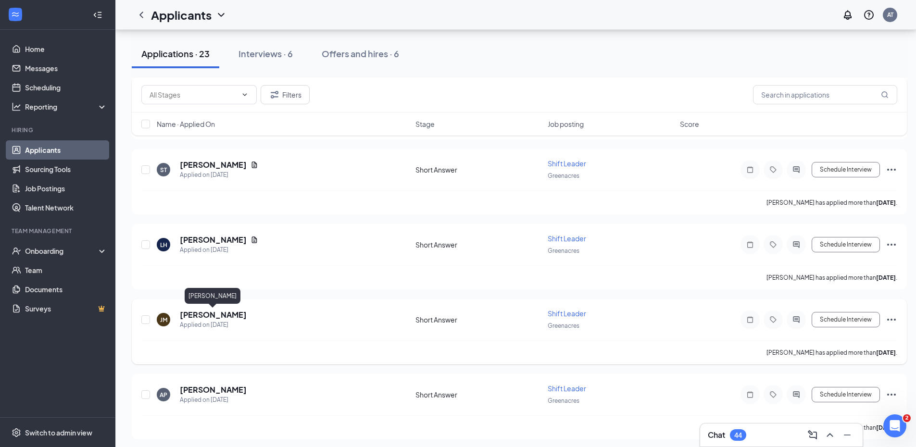
click at [228, 313] on h5 "[PERSON_NAME]" at bounding box center [213, 315] width 67 height 11
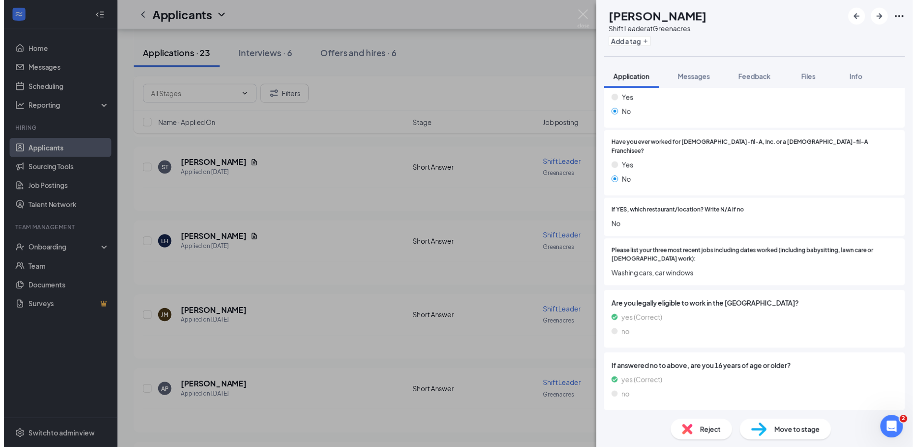
scroll to position [192, 0]
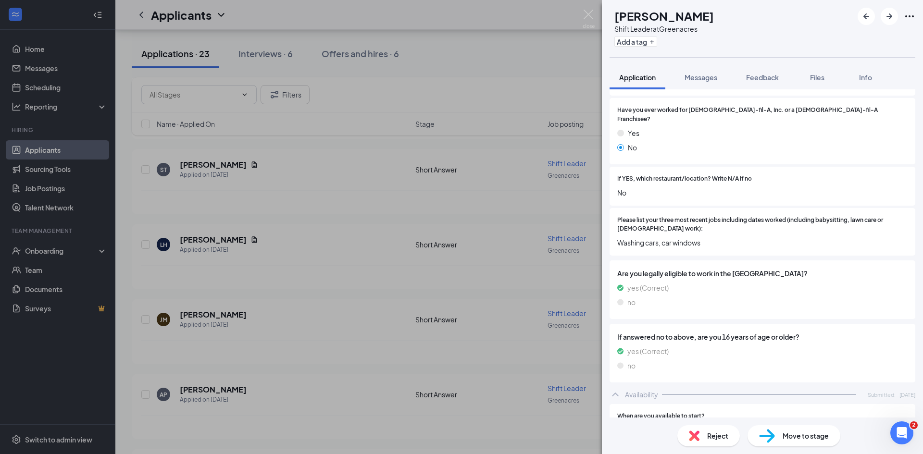
click at [384, 98] on div "[PERSON_NAME] Shift Leader at Greenacres Add a tag Application Messages Feedbac…" at bounding box center [461, 227] width 923 height 454
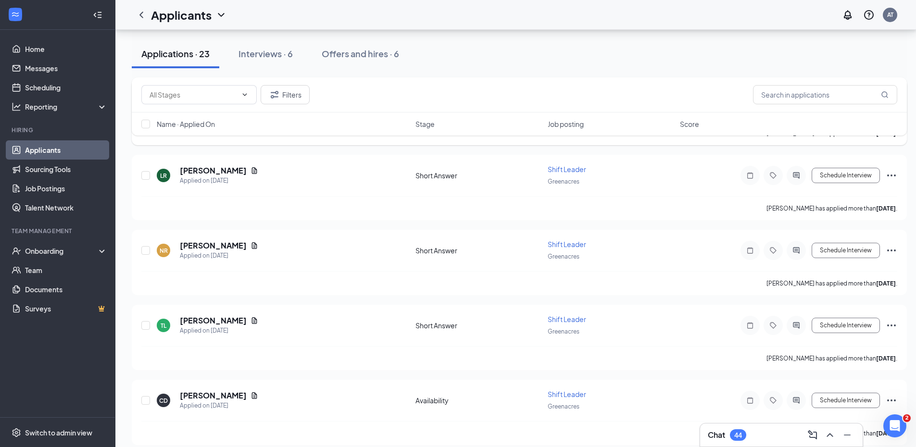
scroll to position [817, 0]
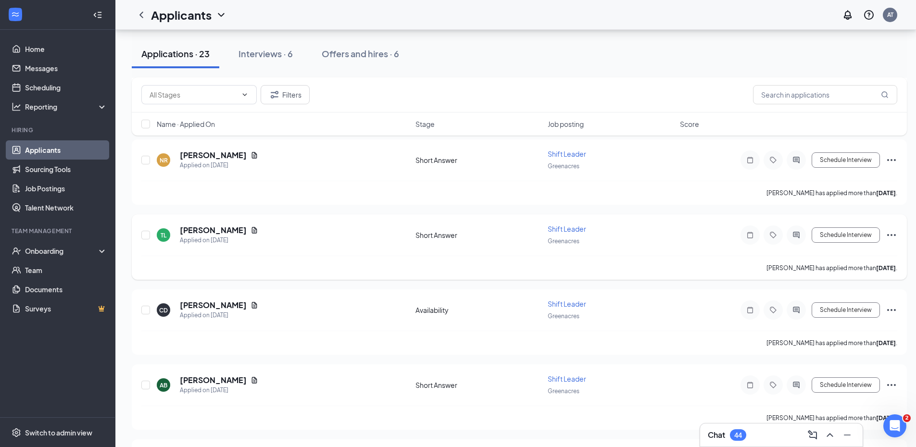
click at [225, 225] on div "[PERSON_NAME]" at bounding box center [219, 230] width 78 height 11
click at [250, 230] on icon "Document" at bounding box center [254, 230] width 8 height 8
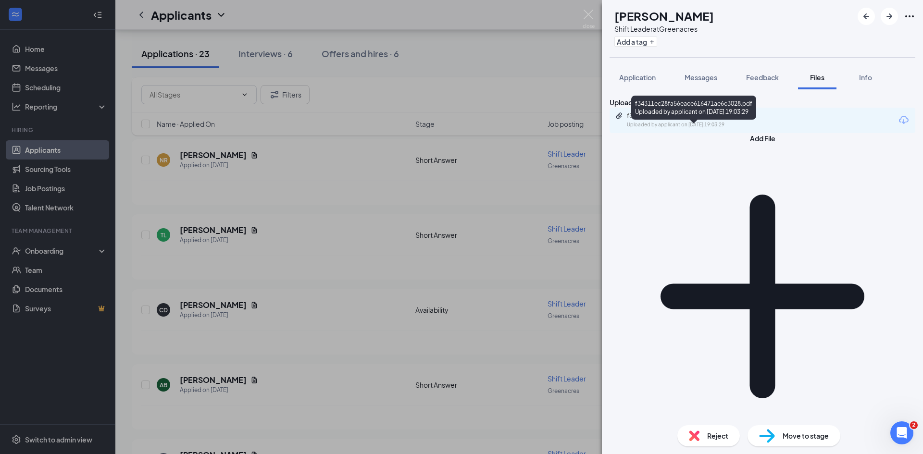
click at [703, 120] on div "f34311ec28fa56eace616471ae6c3028.pdf" at bounding box center [694, 116] width 135 height 8
click at [460, 253] on div "TL [PERSON_NAME] Shift Leader at Greenacres Add a tag Application Messages Feed…" at bounding box center [461, 227] width 923 height 454
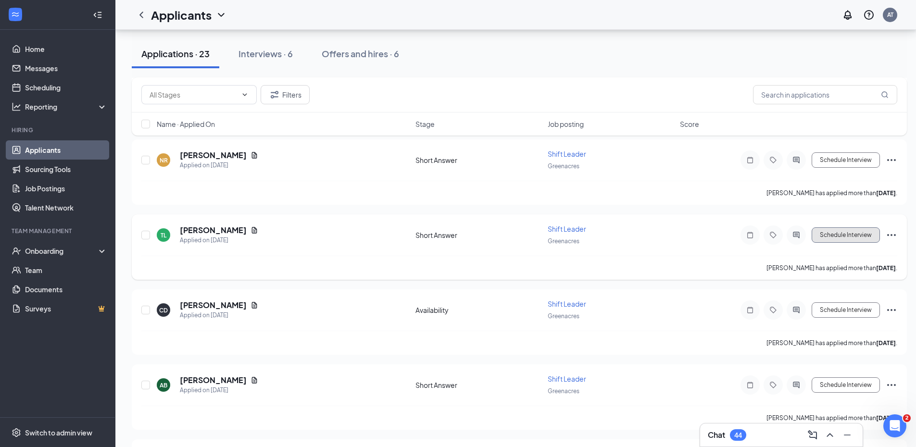
click at [843, 235] on button "Schedule Interview" at bounding box center [845, 234] width 68 height 15
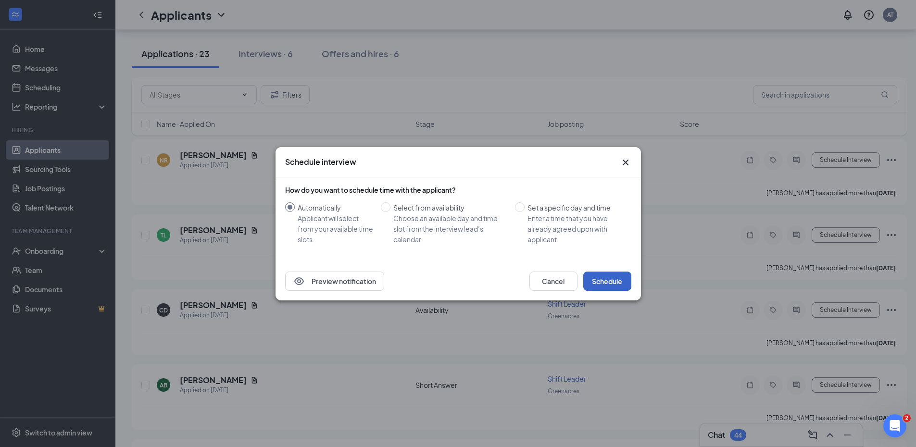
click at [603, 274] on button "Schedule" at bounding box center [607, 281] width 48 height 19
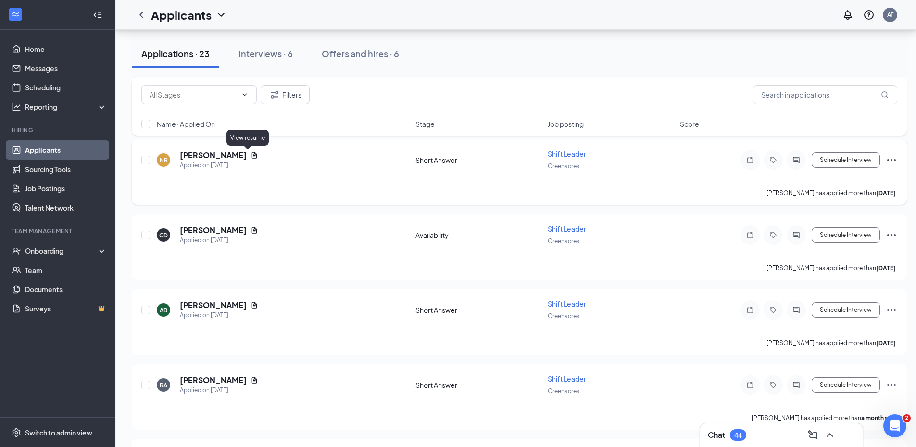
click at [250, 156] on icon "Document" at bounding box center [254, 155] width 8 height 8
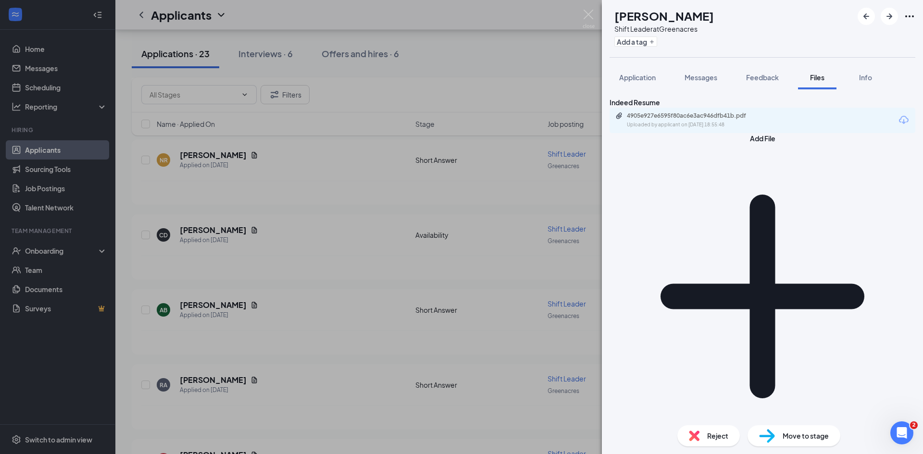
click at [706, 129] on div "4905e927e6595f80ac6e3ac946dfb41b.pdf Uploaded by applicant on [DATE] 18:55:48" at bounding box center [693, 120] width 156 height 17
click at [241, 232] on div "NR [PERSON_NAME] Shift Leader at Greenacres Add a tag Application Messages Feed…" at bounding box center [461, 227] width 923 height 454
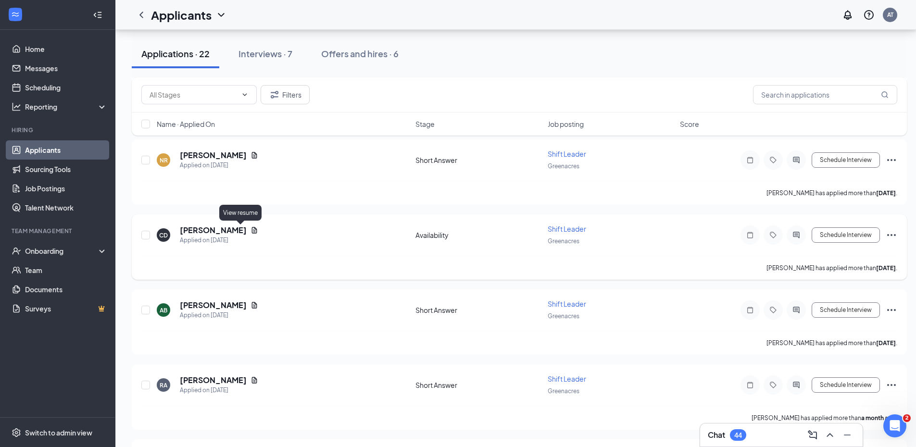
click at [250, 228] on icon "Document" at bounding box center [254, 230] width 8 height 8
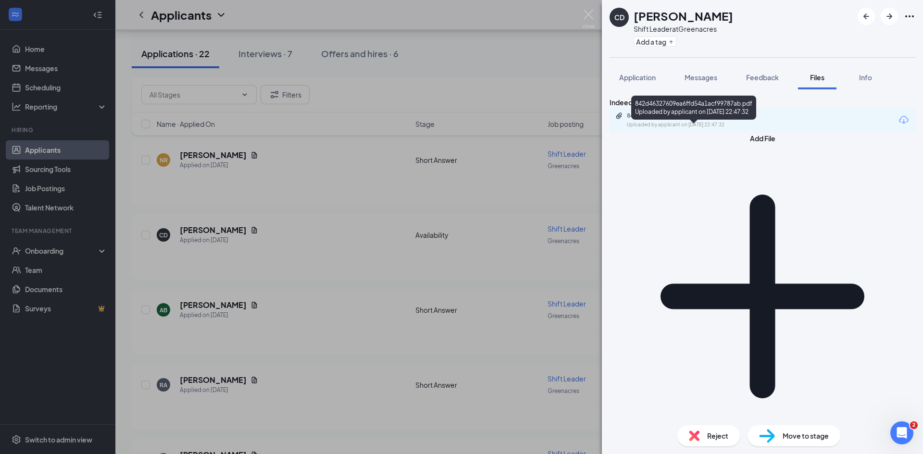
click at [684, 120] on div "842d46327609ea6ffd54a1acf99787ab.pdf" at bounding box center [694, 116] width 135 height 8
click at [690, 129] on div "Uploaded by applicant on [DATE] 22:47:32" at bounding box center [699, 125] width 144 height 8
click at [350, 188] on div "CD [PERSON_NAME] Shift Leader at Greenacres Add a tag Application Messages Feed…" at bounding box center [461, 227] width 923 height 454
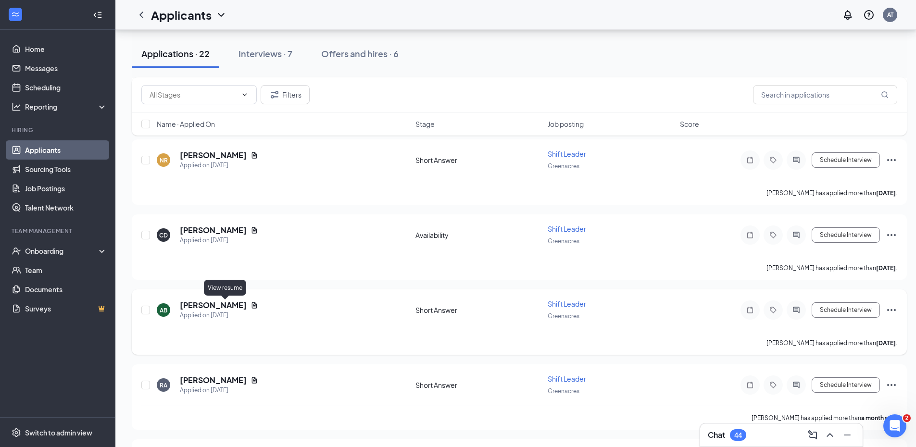
click at [250, 305] on icon "Document" at bounding box center [254, 305] width 8 height 8
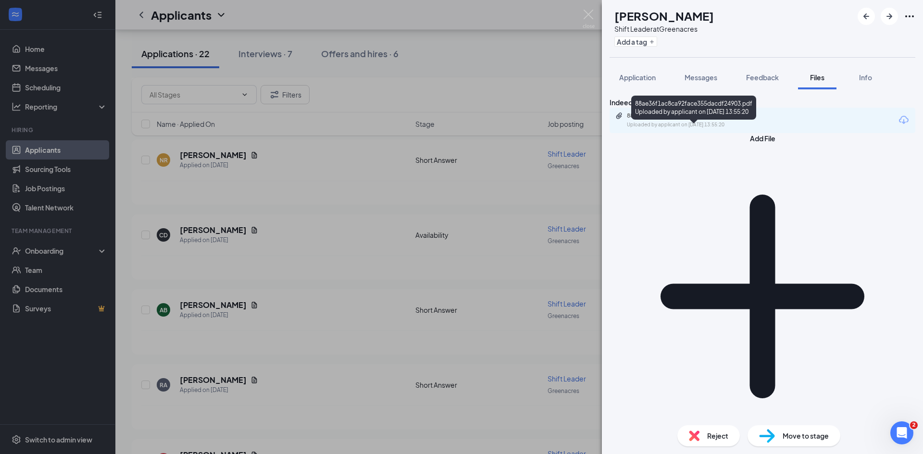
click at [727, 120] on div "88ae36f1ac8ca92face355dacdf24903.pdf" at bounding box center [694, 116] width 135 height 8
click at [370, 334] on div "AB [PERSON_NAME] Shift Leader at Greenacres Add a tag Application Messages Feed…" at bounding box center [461, 227] width 923 height 454
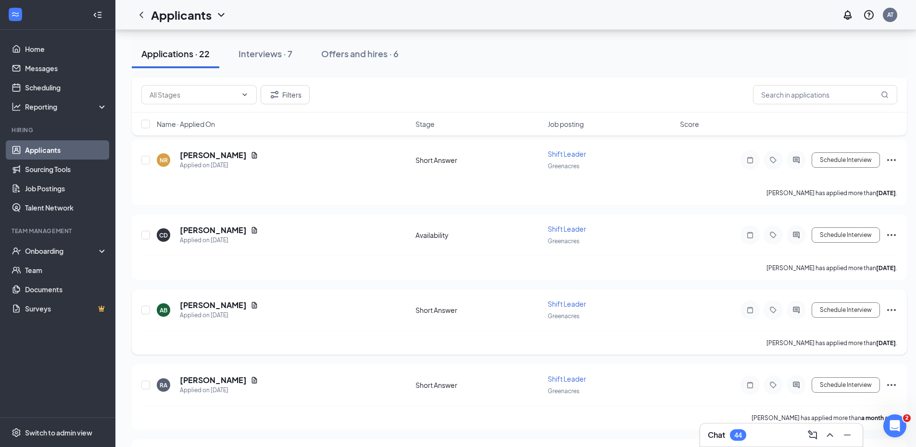
click at [895, 308] on icon "Ellipses" at bounding box center [891, 310] width 12 height 12
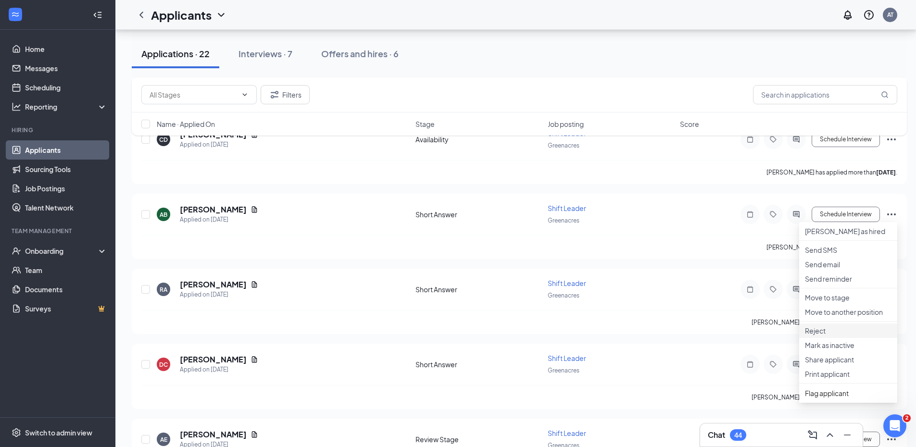
scroll to position [913, 0]
click at [832, 335] on p "Reject" at bounding box center [848, 330] width 87 height 10
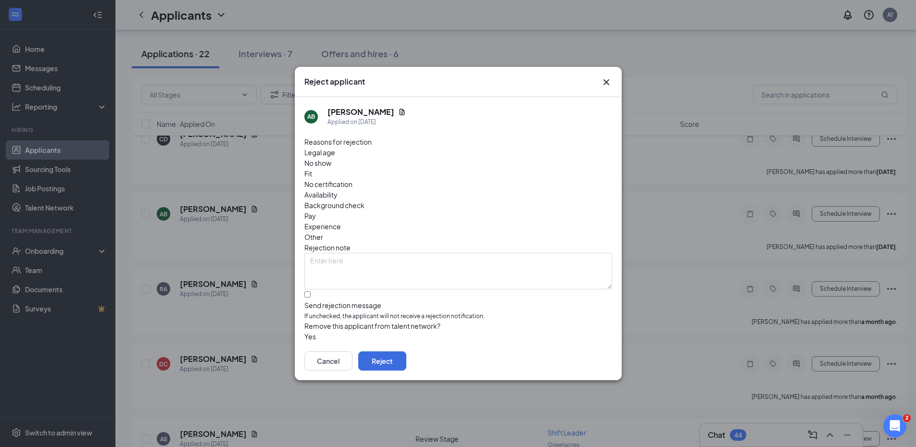
click at [403, 168] on div "Fit" at bounding box center [458, 173] width 308 height 11
click at [304, 331] on button "button" at bounding box center [304, 336] width 0 height 11
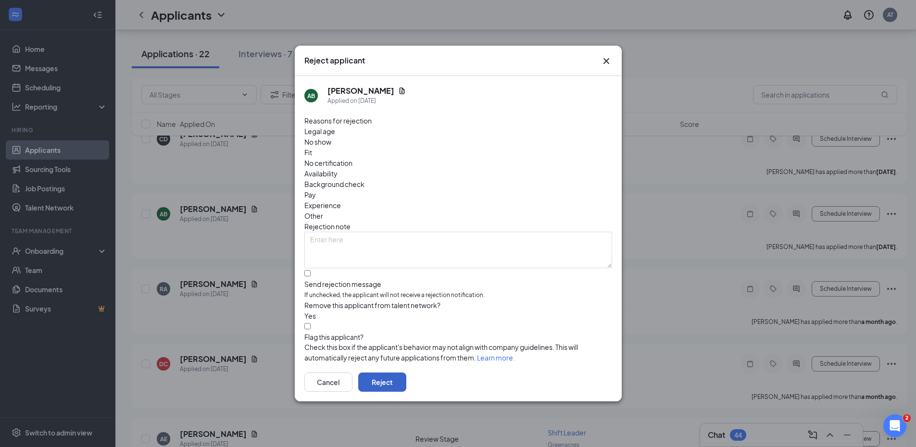
click at [406, 378] on button "Reject" at bounding box center [382, 382] width 48 height 19
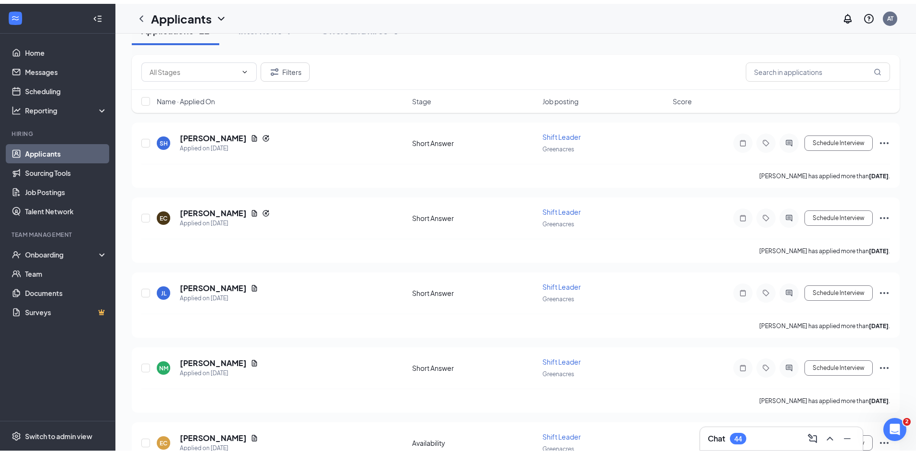
scroll to position [0, 0]
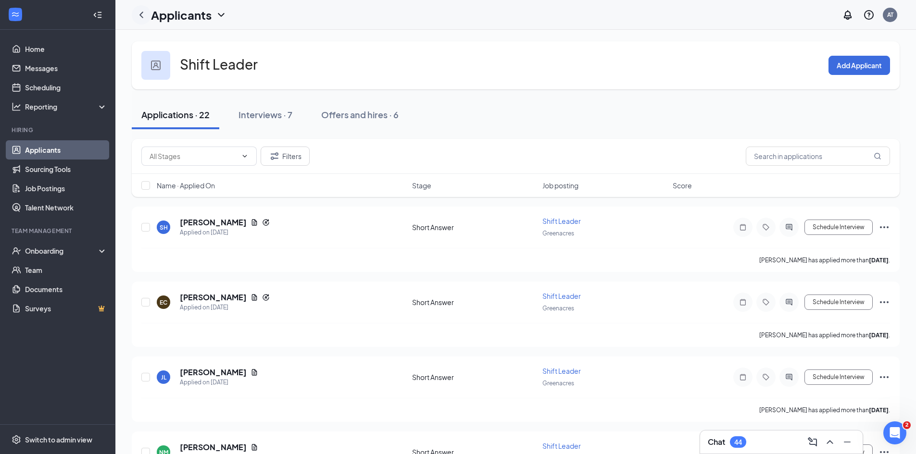
click at [140, 11] on icon "ChevronLeft" at bounding box center [142, 15] width 12 height 12
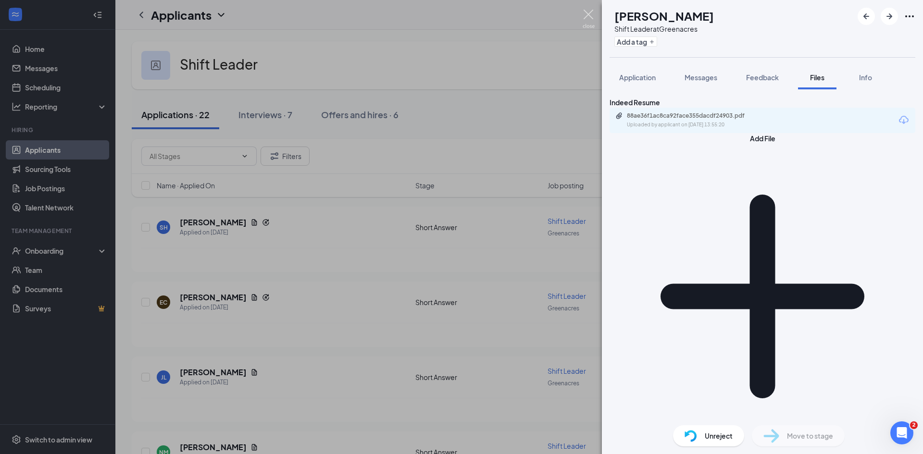
click at [590, 17] on img at bounding box center [589, 19] width 12 height 19
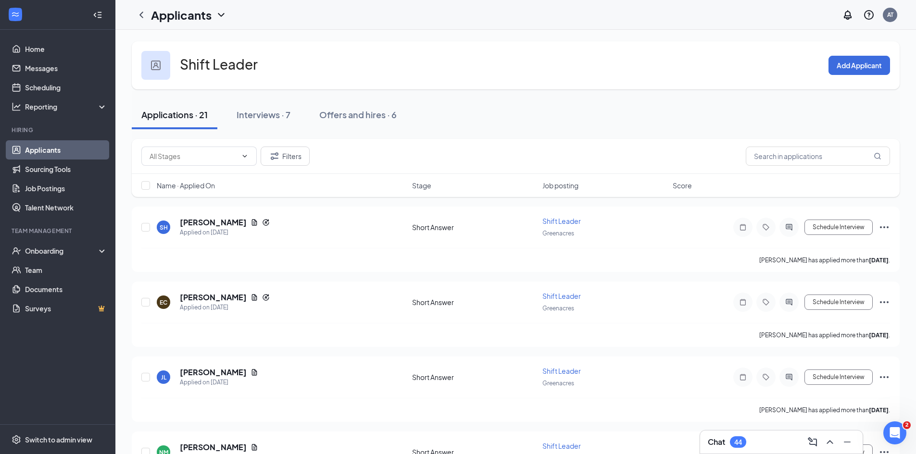
click at [62, 154] on link "Applicants" at bounding box center [66, 149] width 82 height 19
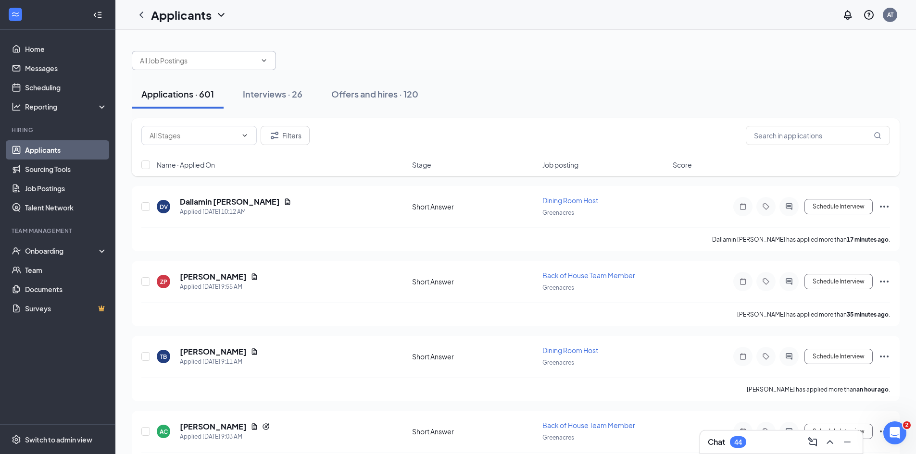
click at [232, 65] on input "text" at bounding box center [198, 60] width 116 height 11
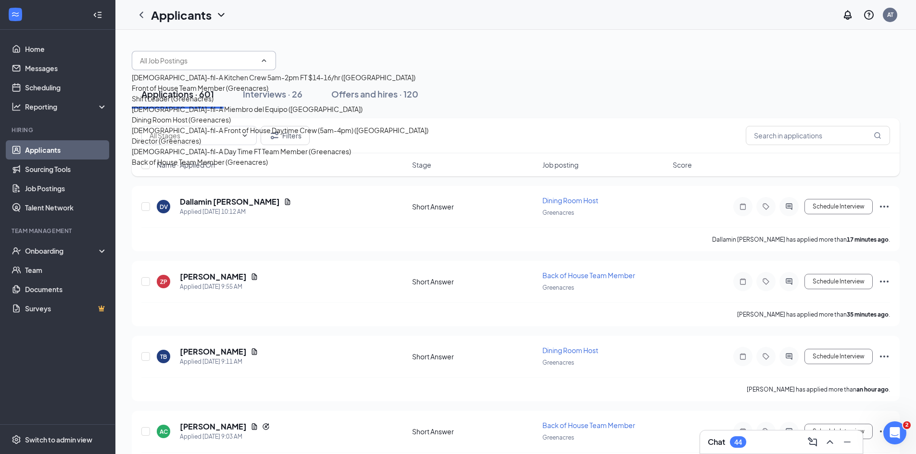
scroll to position [118, 0]
click at [199, 125] on div "[DEMOGRAPHIC_DATA]-fil-A Front of House Daytime Crew (5am-4pm) ([GEOGRAPHIC_DAT…" at bounding box center [280, 130] width 297 height 11
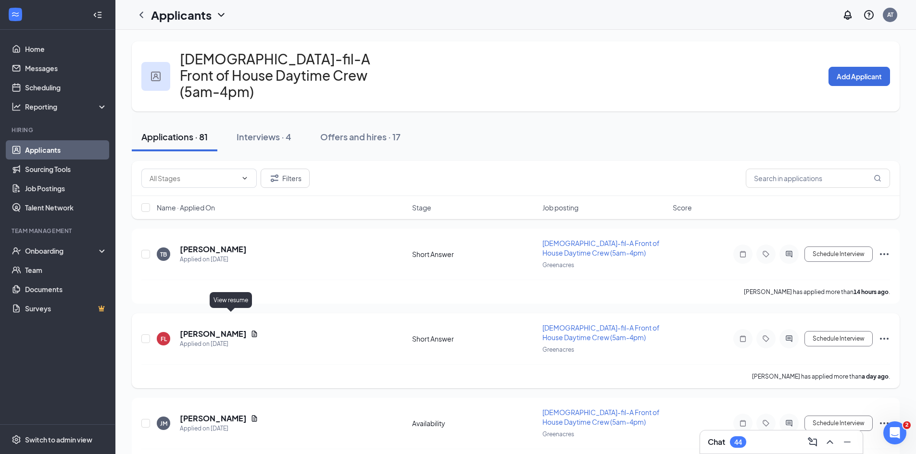
click at [252, 331] on icon "Document" at bounding box center [254, 334] width 5 height 6
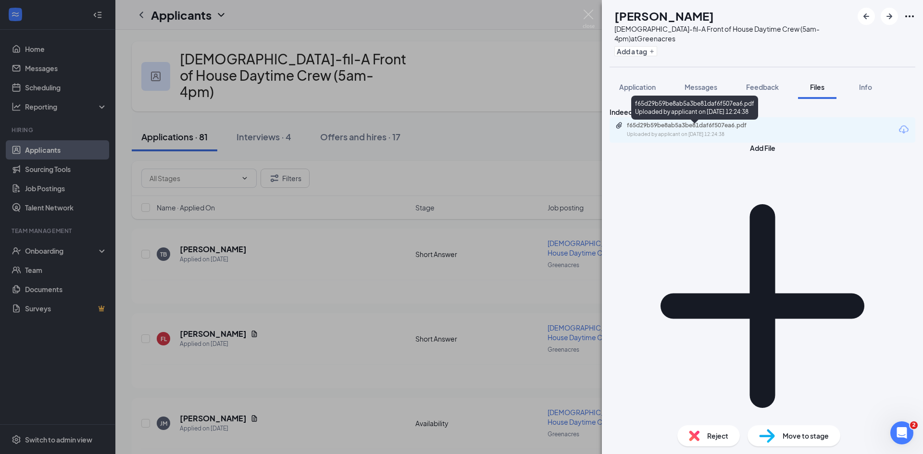
click at [723, 138] on div "Uploaded by applicant on [DATE] 12:24:38" at bounding box center [699, 135] width 144 height 8
click at [445, 87] on div "FL [PERSON_NAME][DEMOGRAPHIC_DATA]-fil-A Front of House Daytime Crew (5am-4pm) …" at bounding box center [461, 227] width 923 height 454
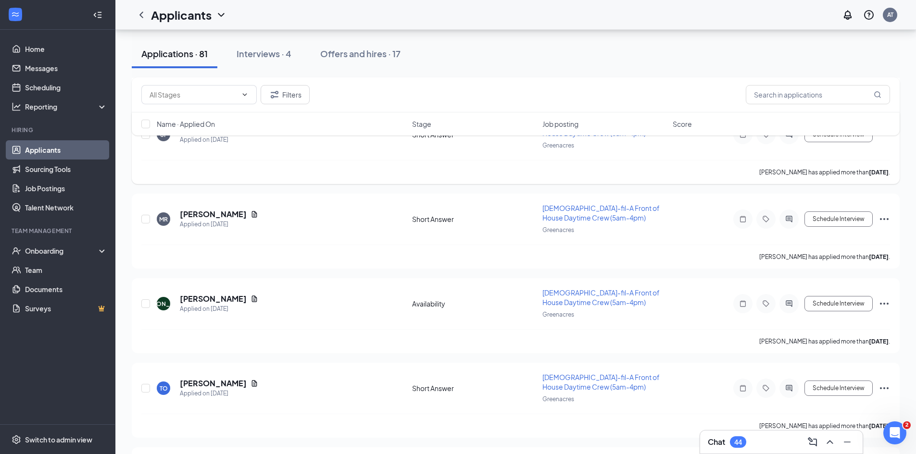
scroll to position [1586, 0]
